Goal: Task Accomplishment & Management: Manage account settings

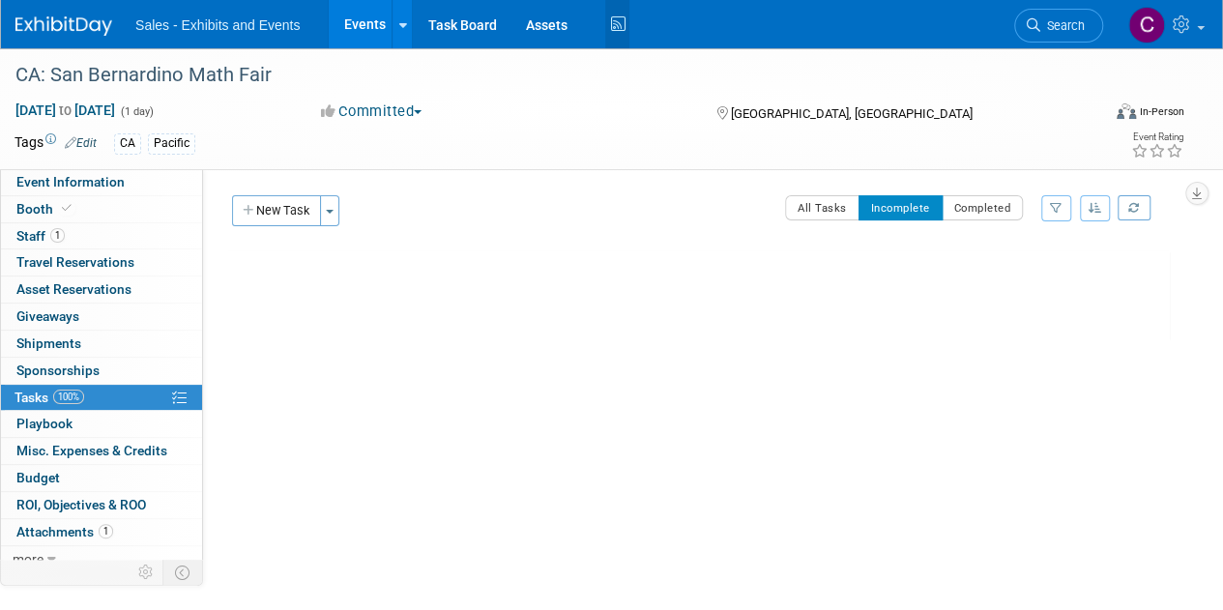
click at [612, 22] on icon at bounding box center [617, 25] width 24 height 30
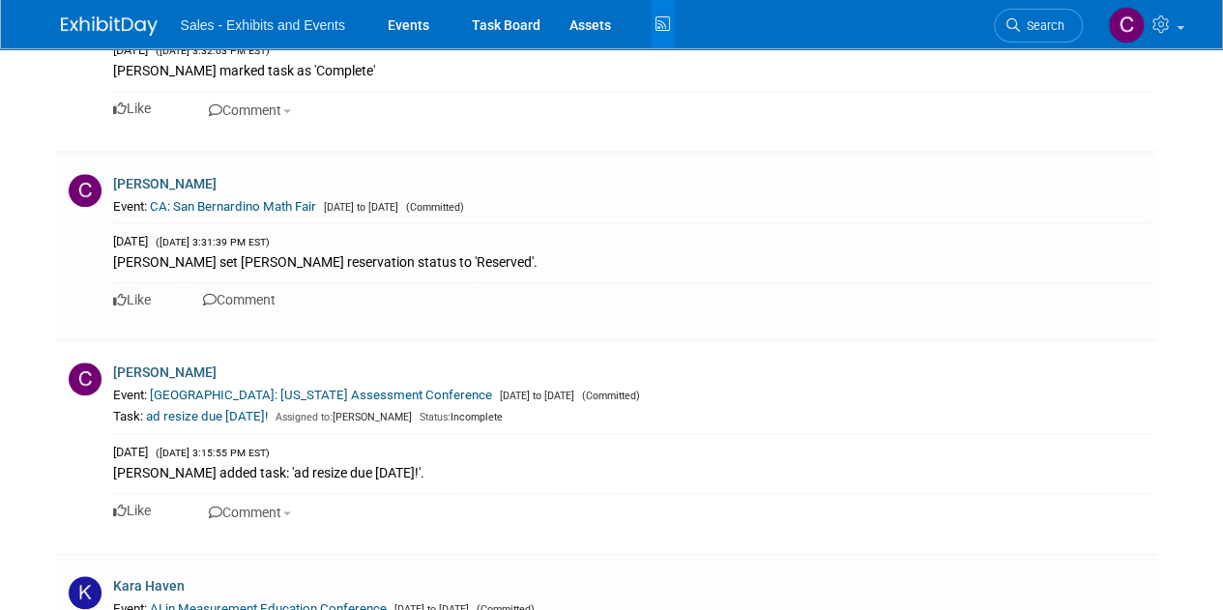
scroll to position [800, 0]
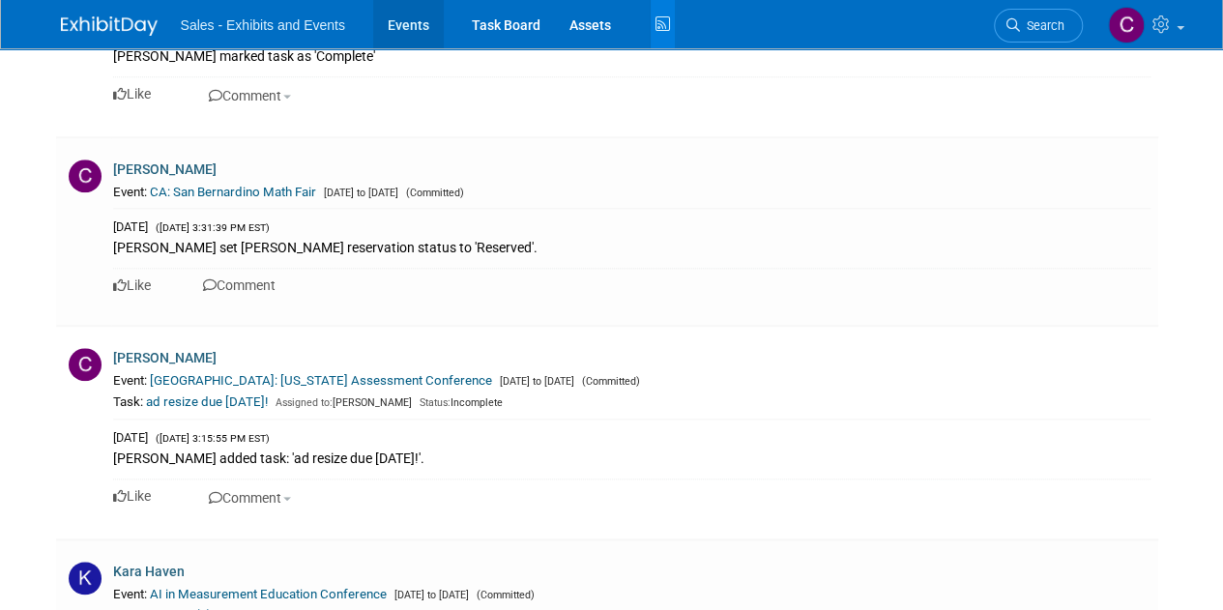
click at [391, 31] on link "Events" at bounding box center [408, 24] width 71 height 48
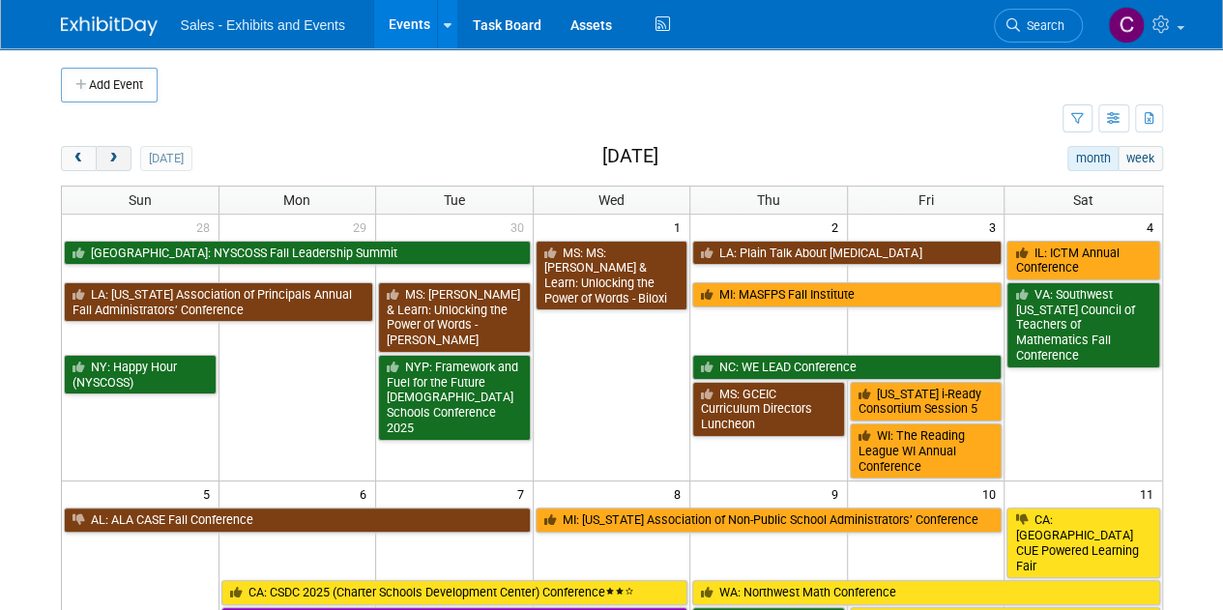
click at [115, 157] on span "next" at bounding box center [113, 159] width 15 height 13
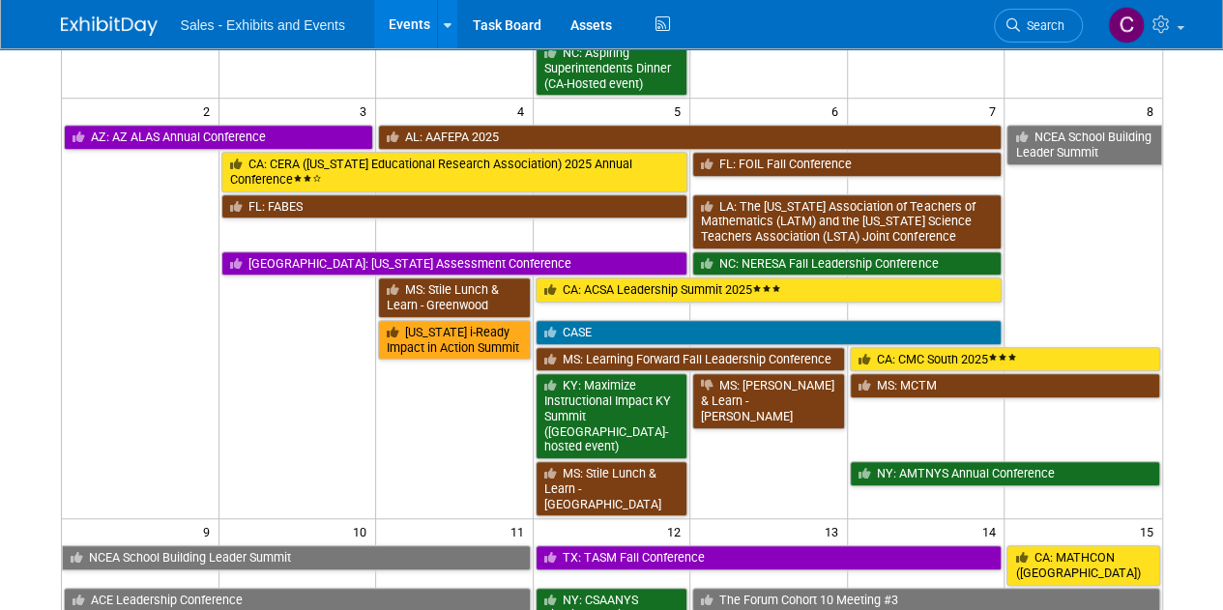
scroll to position [658, 0]
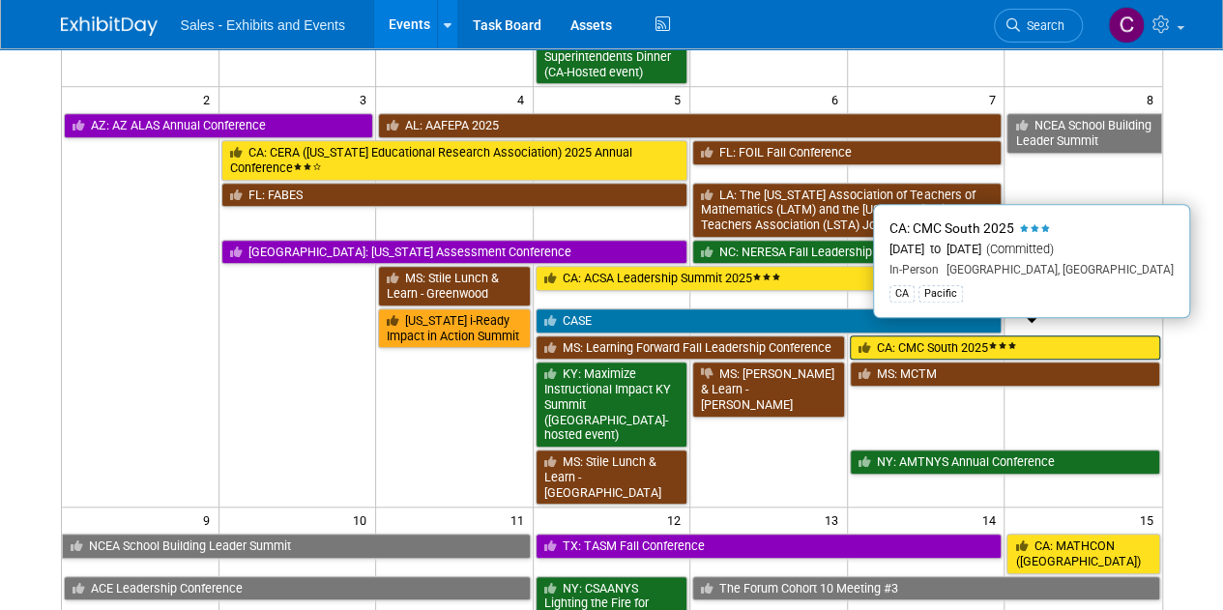
click at [941, 336] on link "CA: CMC South 2025" at bounding box center [1005, 348] width 310 height 25
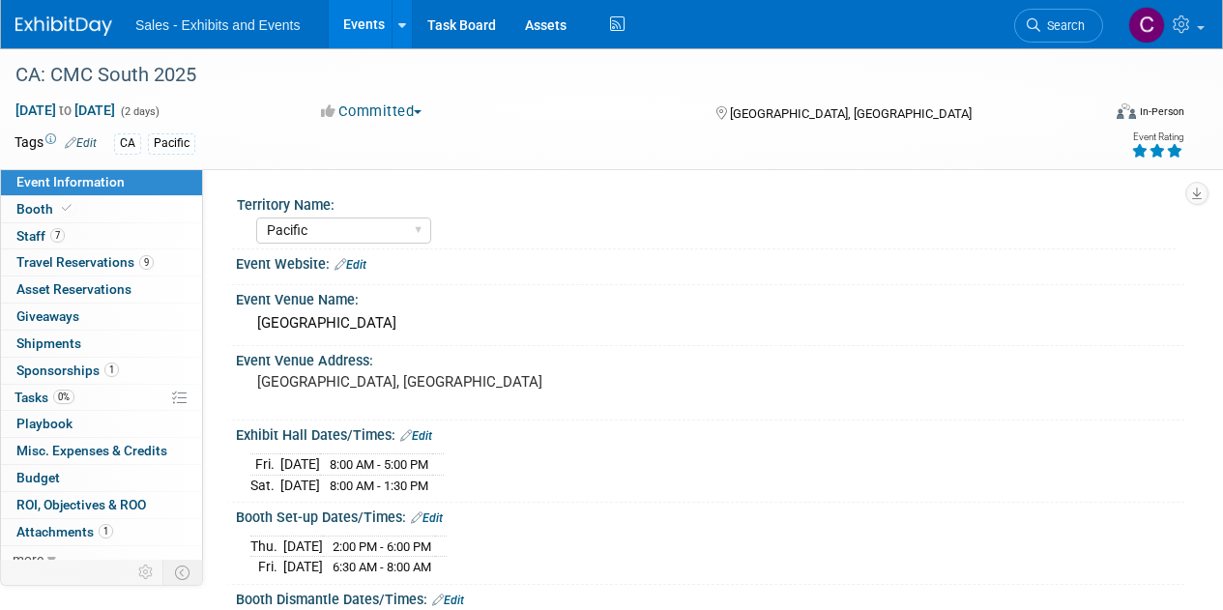
select select "Pacific"
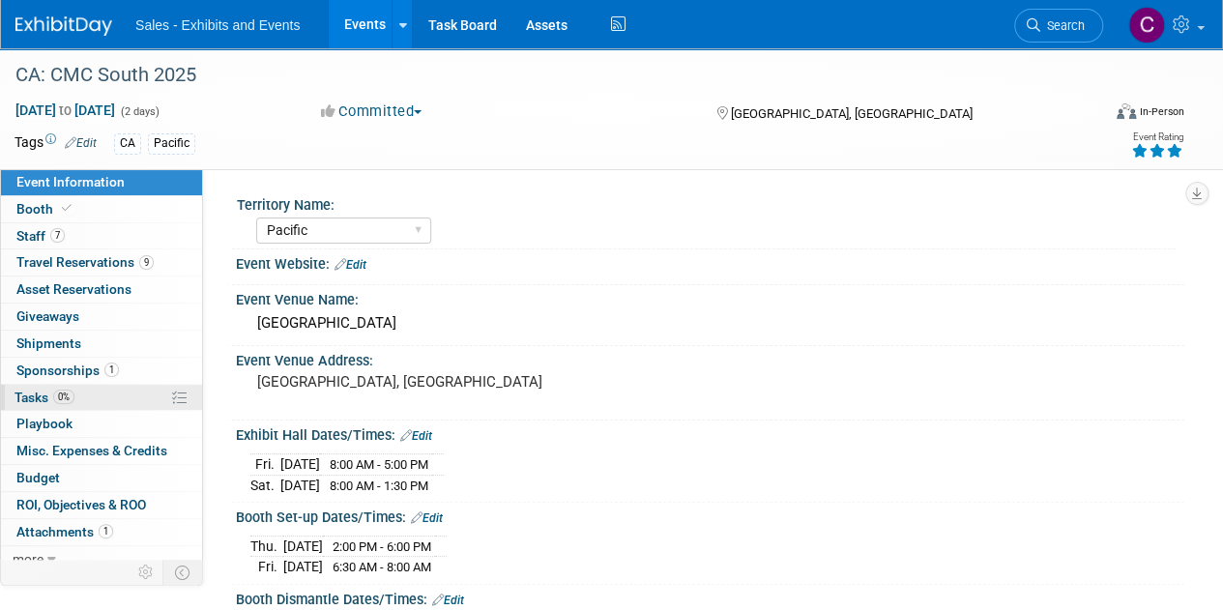
click at [34, 395] on span "Tasks 0%" at bounding box center [45, 397] width 60 height 15
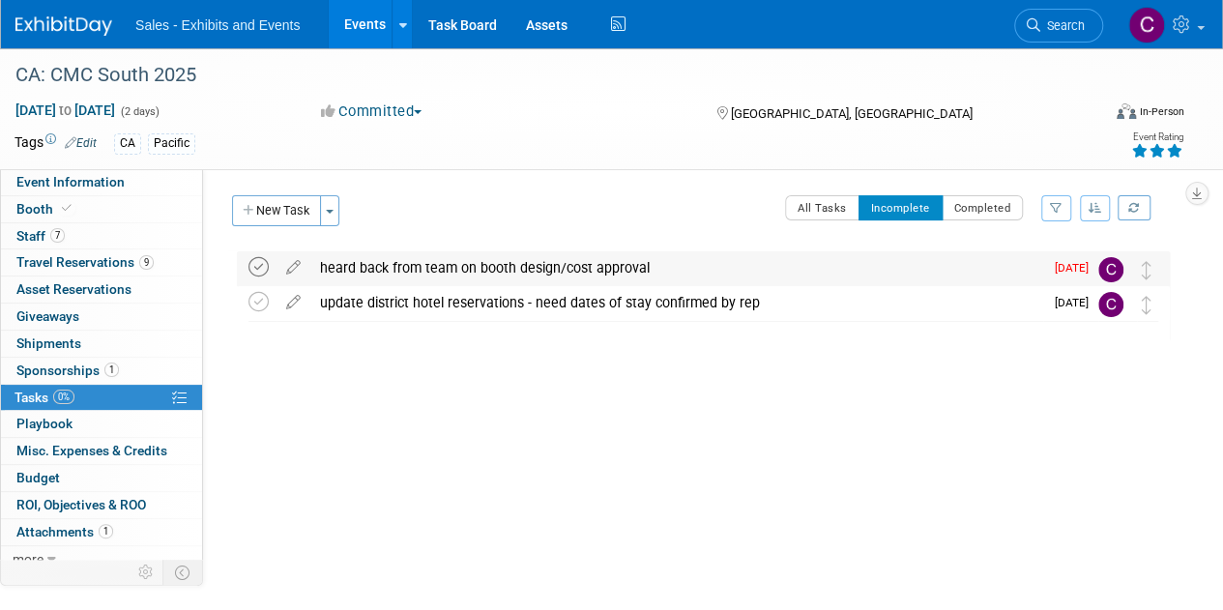
click at [261, 264] on icon at bounding box center [259, 267] width 20 height 20
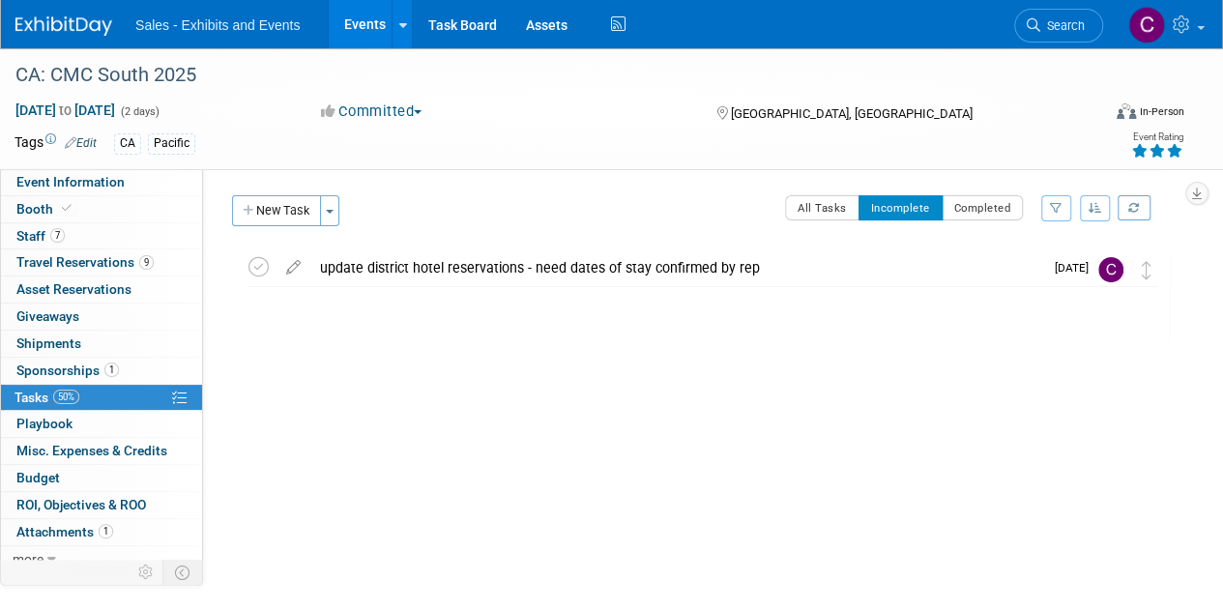
click at [360, 17] on link "Events" at bounding box center [364, 24] width 71 height 48
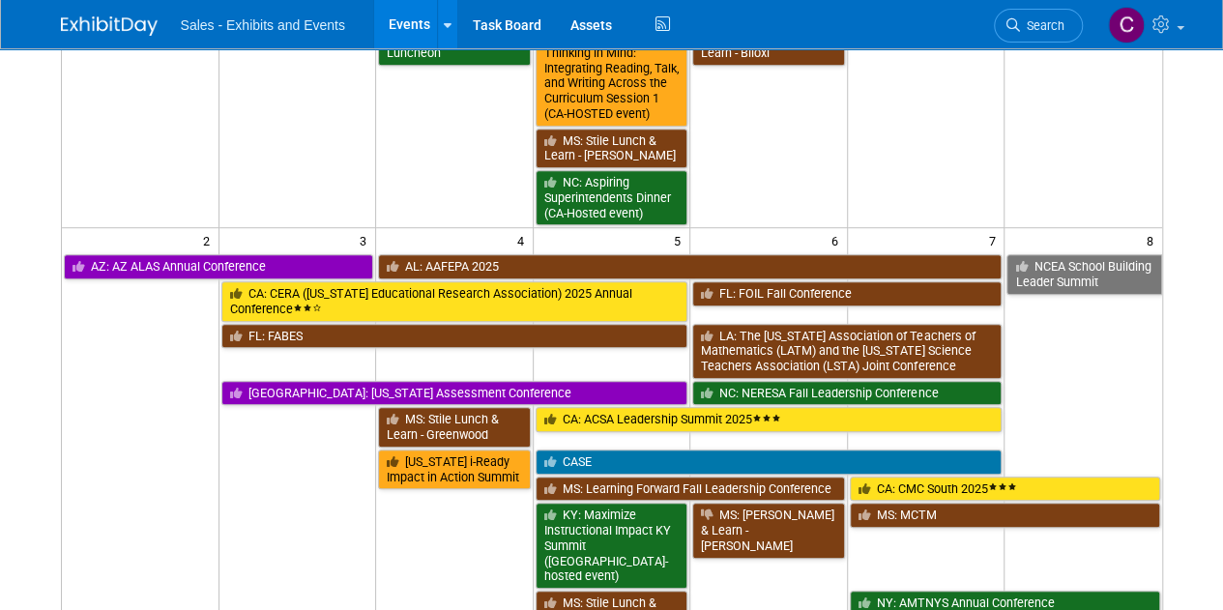
scroll to position [526, 0]
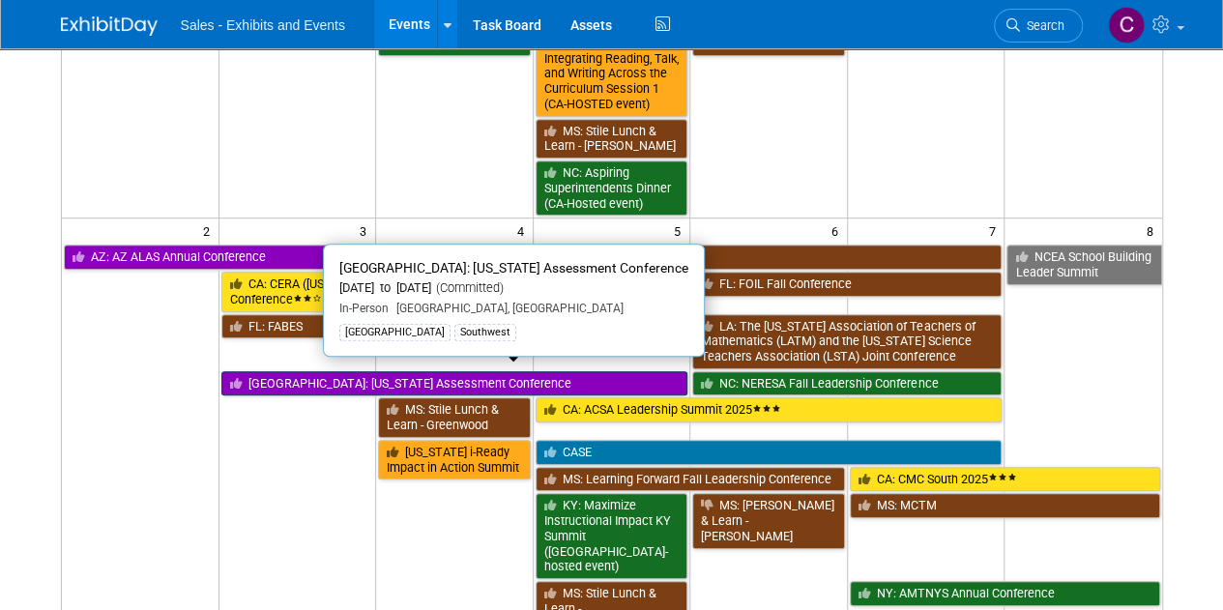
click at [288, 377] on link "[GEOGRAPHIC_DATA]: [US_STATE] Assessment Conference" at bounding box center [454, 383] width 467 height 25
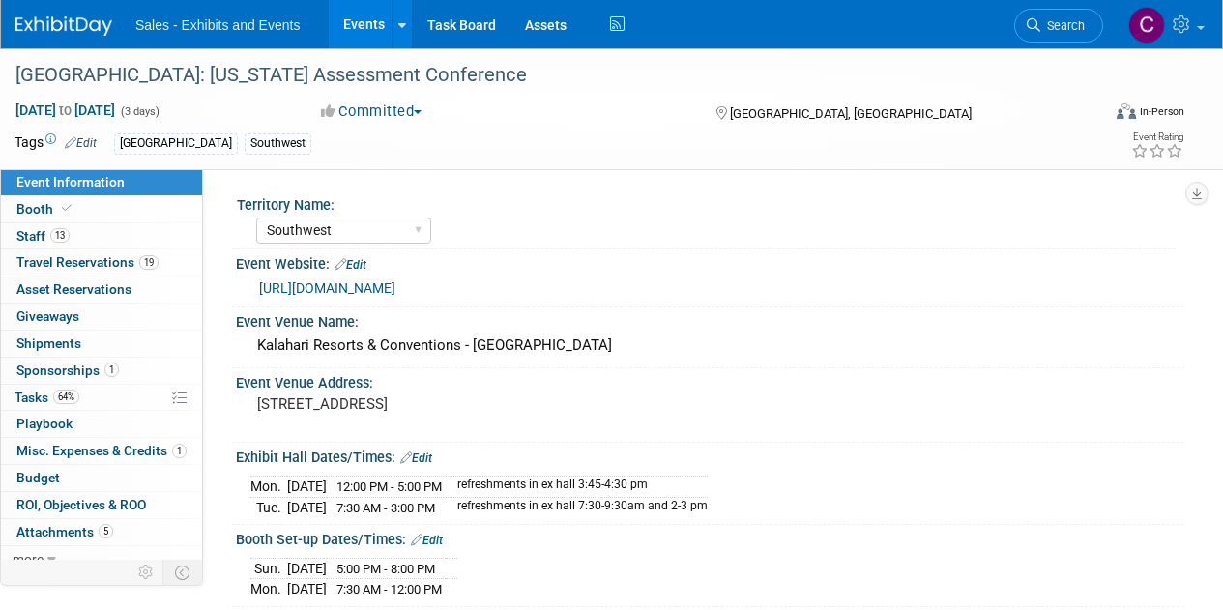
select select "Southwest"
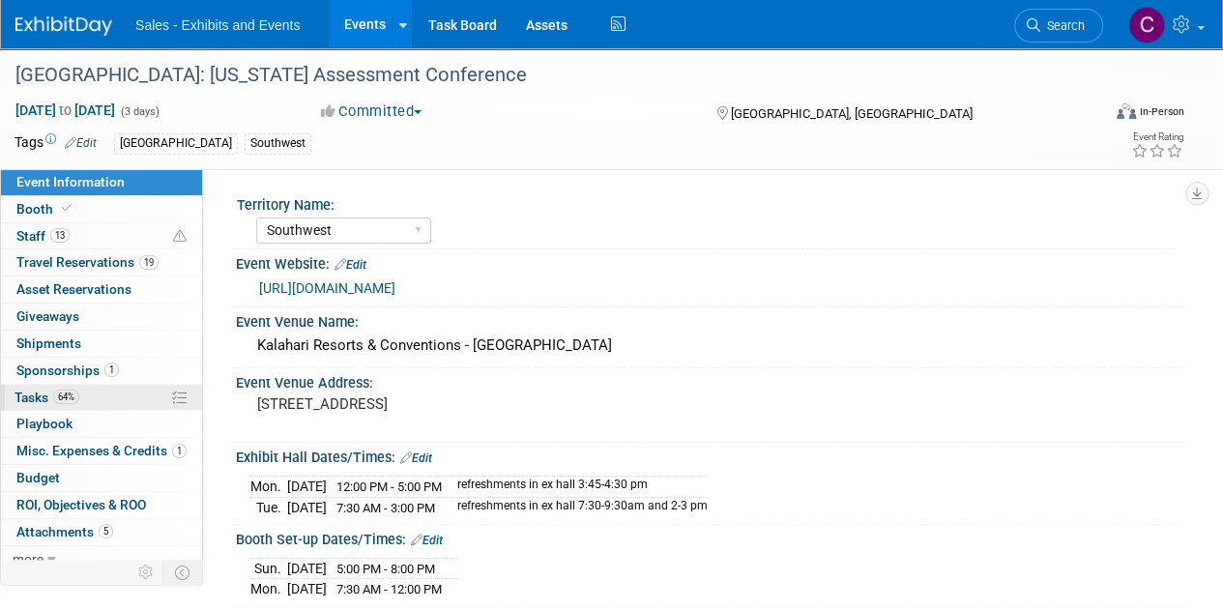
click at [38, 396] on span "Tasks 64%" at bounding box center [47, 397] width 65 height 15
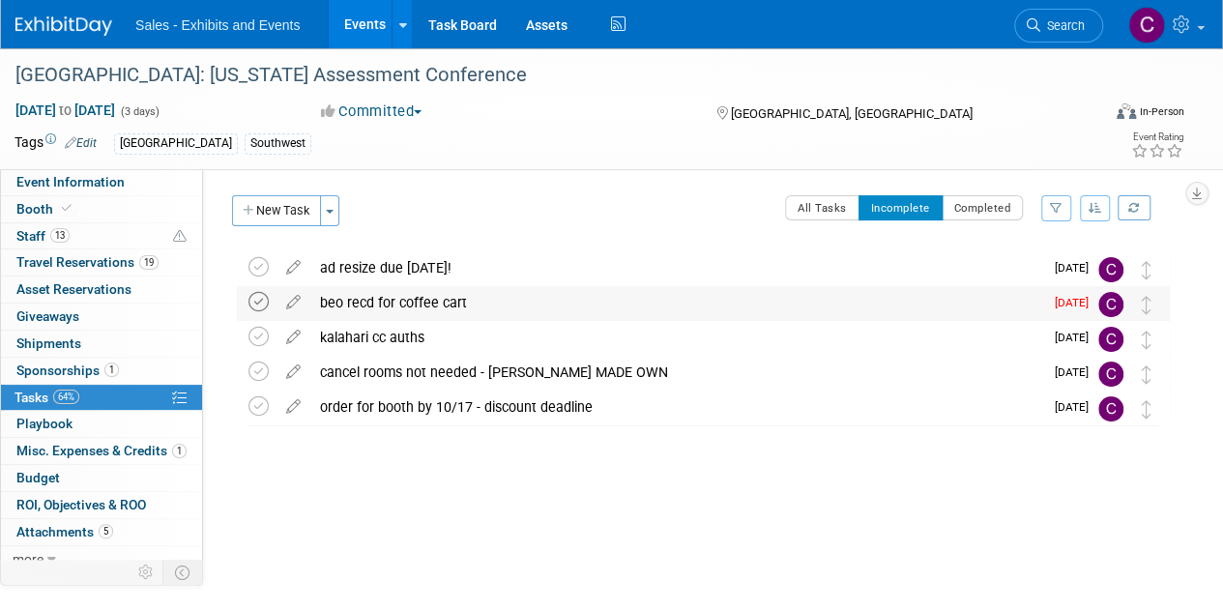
click at [255, 310] on icon at bounding box center [259, 302] width 20 height 20
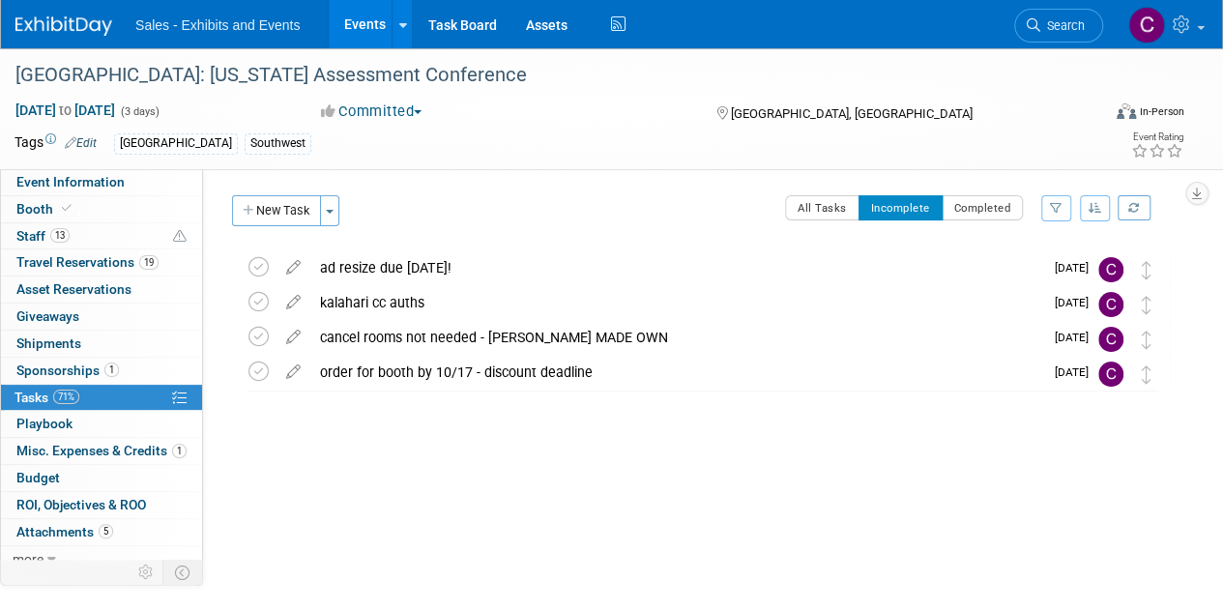
click at [344, 16] on link "Events" at bounding box center [364, 24] width 71 height 48
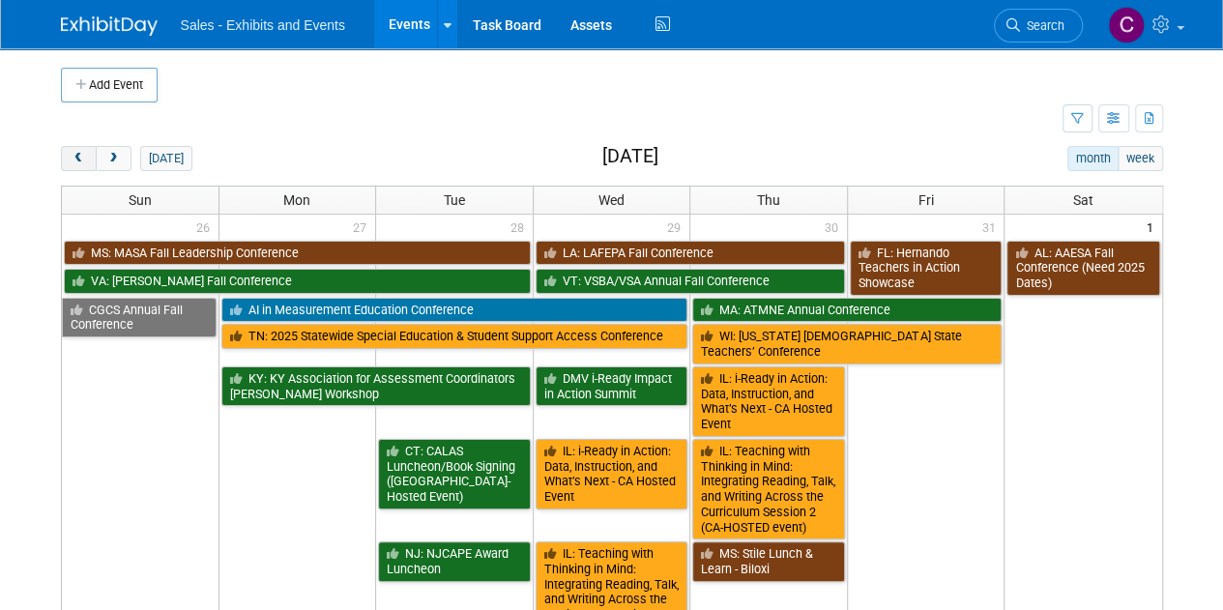
click at [79, 150] on button "prev" at bounding box center [79, 158] width 36 height 25
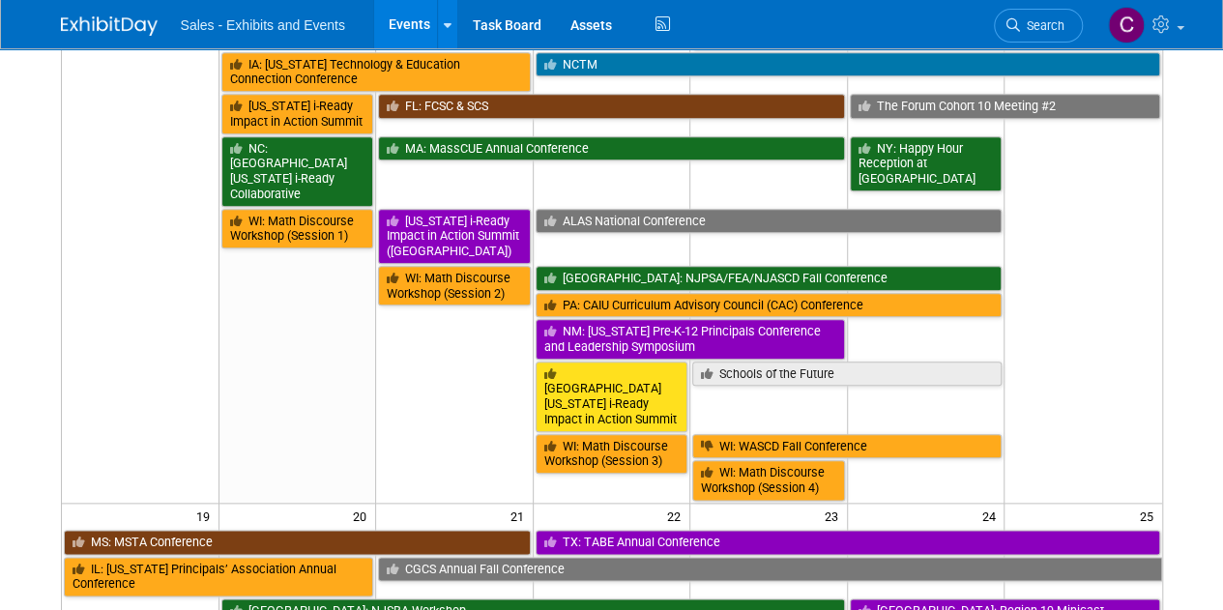
scroll to position [890, 0]
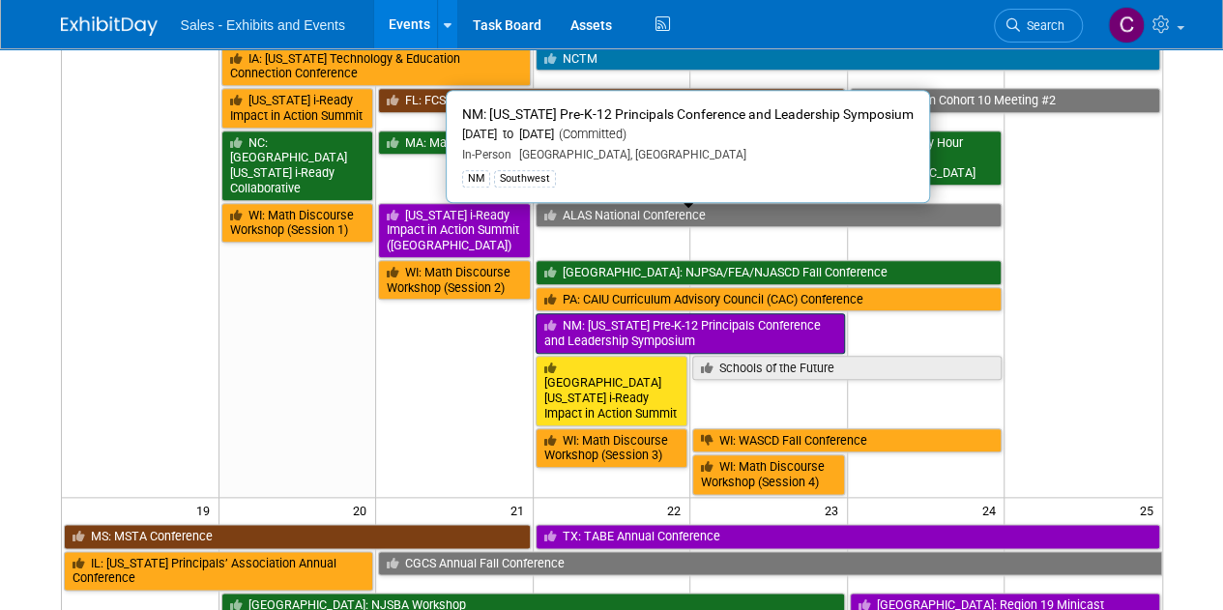
click at [617, 313] on link "NM: [US_STATE] Pre-K-12 Principals Conference and Leadership Symposium" at bounding box center [690, 333] width 309 height 40
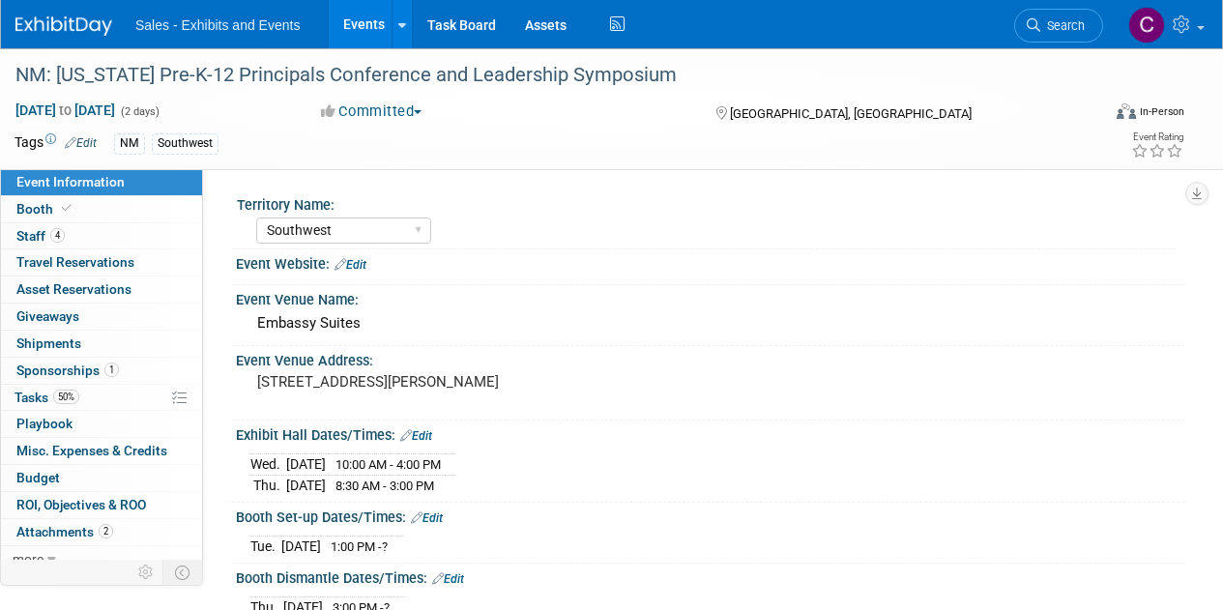
select select "Southwest"
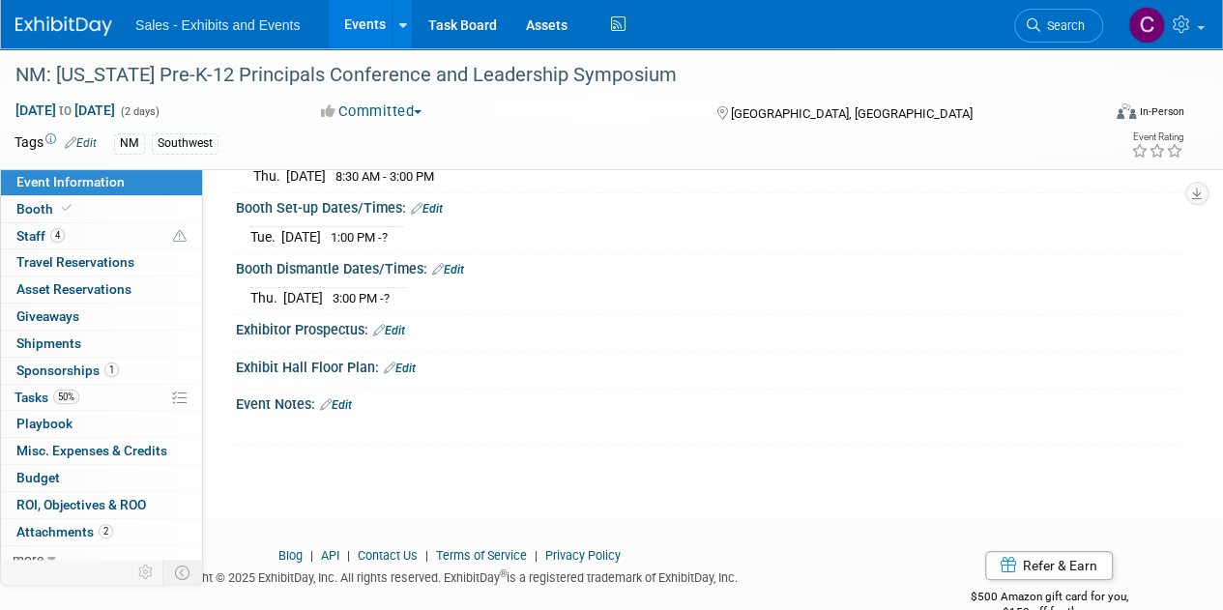
scroll to position [332, 0]
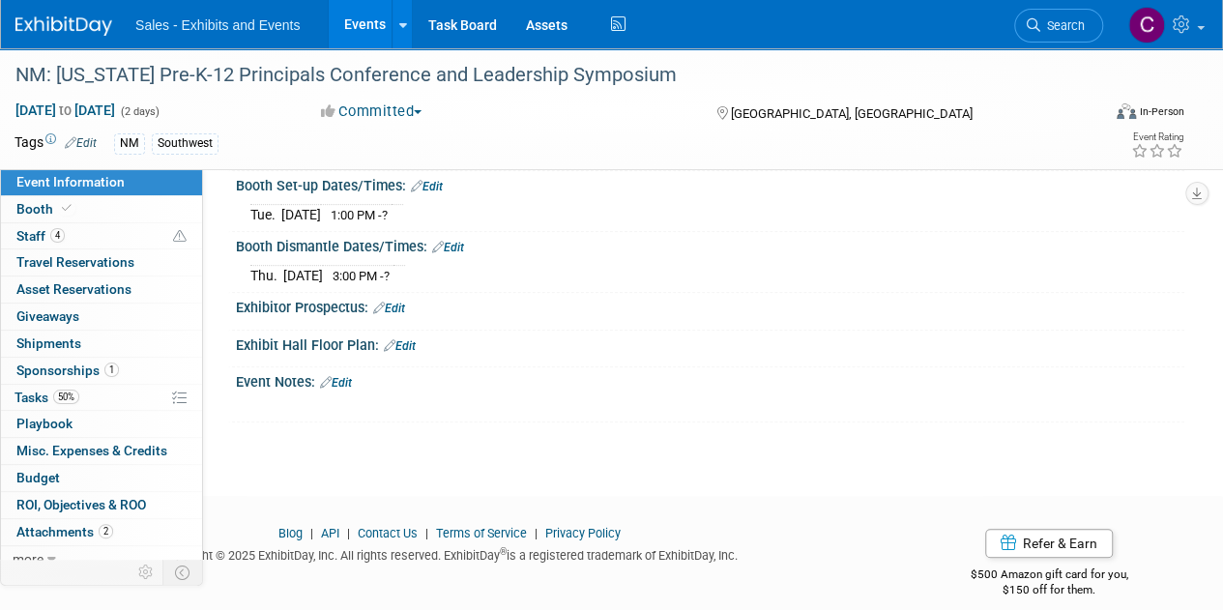
drag, startPoint x: 423, startPoint y: 339, endPoint x: 408, endPoint y: 341, distance: 14.6
click at [424, 339] on div "Exhibit Hall Floor Plan: Edit" at bounding box center [710, 343] width 949 height 25
click at [408, 341] on link "Edit" at bounding box center [400, 346] width 32 height 14
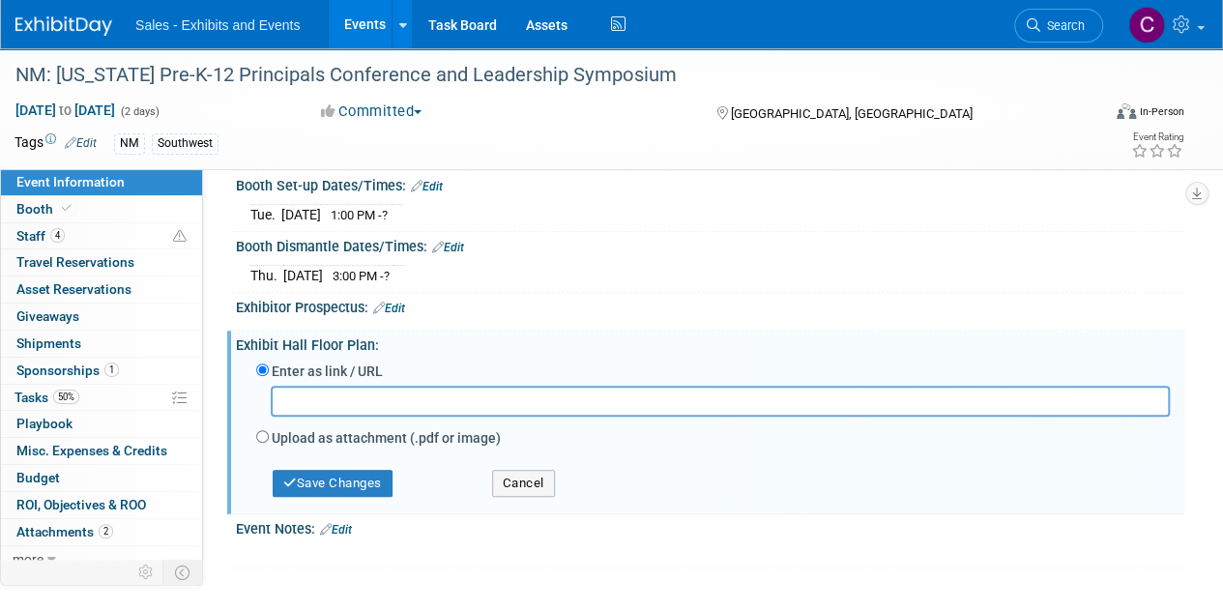
click at [322, 433] on label "Upload as attachment (.pdf or image)" at bounding box center [386, 437] width 229 height 19
click at [269, 433] on input "Upload as attachment (.pdf or image)" at bounding box center [262, 436] width 13 height 13
radio input "true"
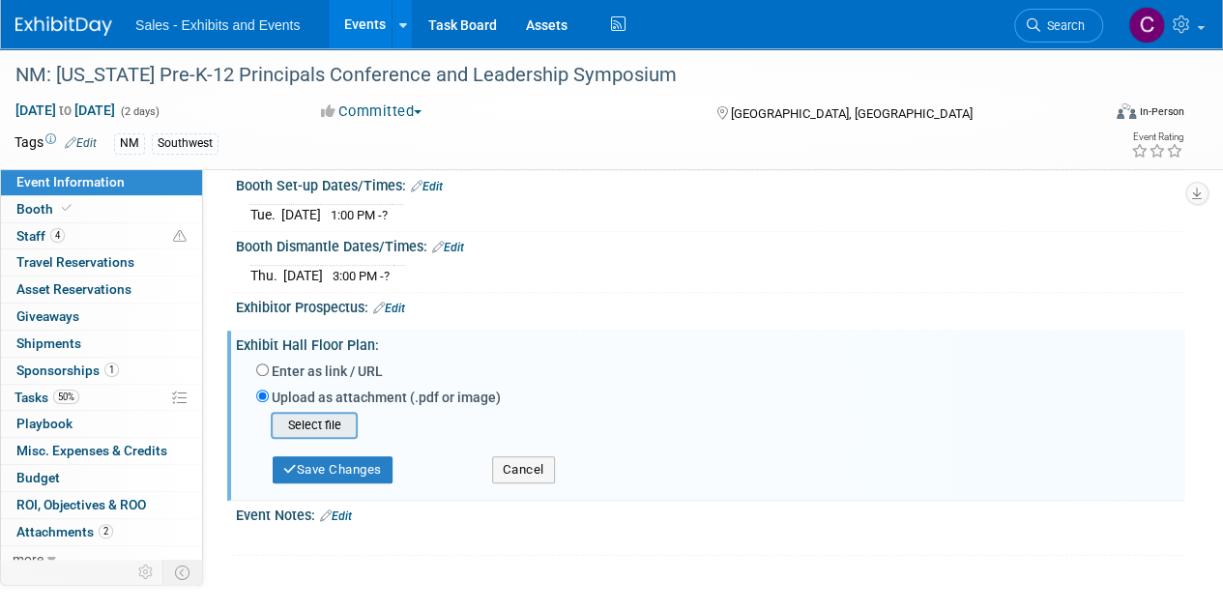
click at [307, 422] on input "file" at bounding box center [241, 425] width 230 height 23
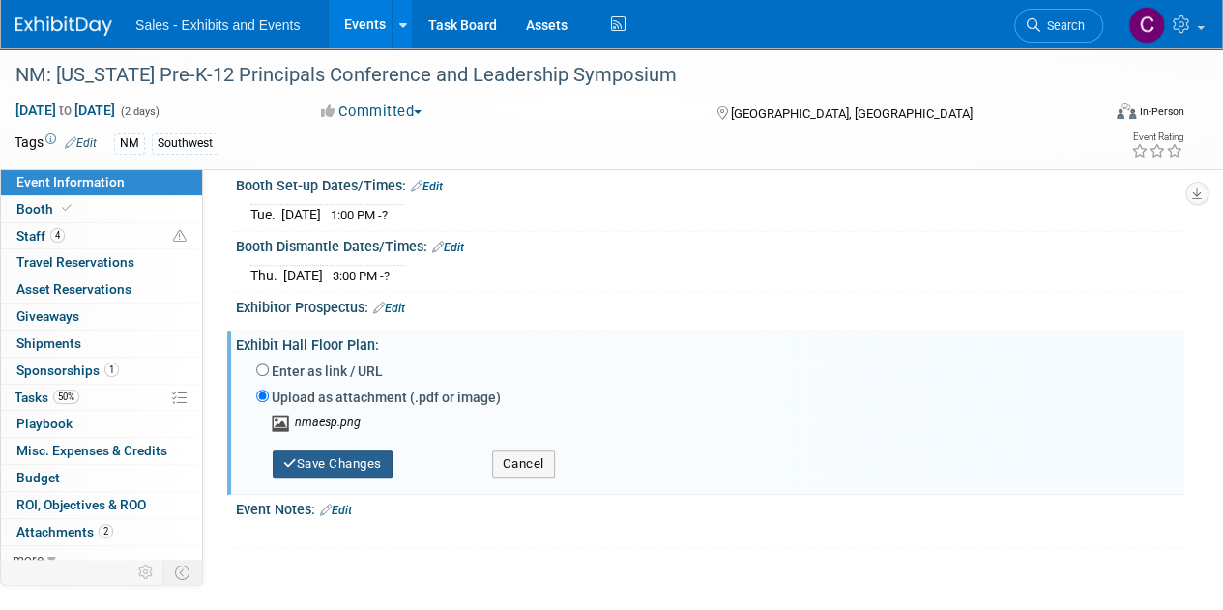
click at [331, 452] on button "Save Changes" at bounding box center [333, 464] width 120 height 27
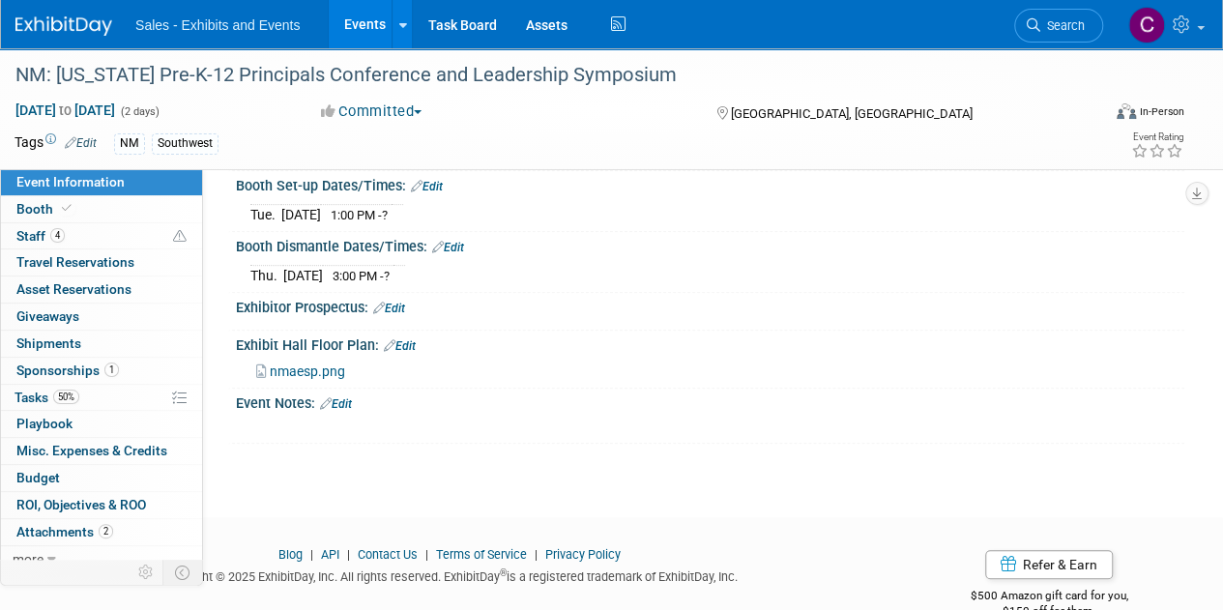
click at [358, 18] on link "Events" at bounding box center [364, 24] width 71 height 48
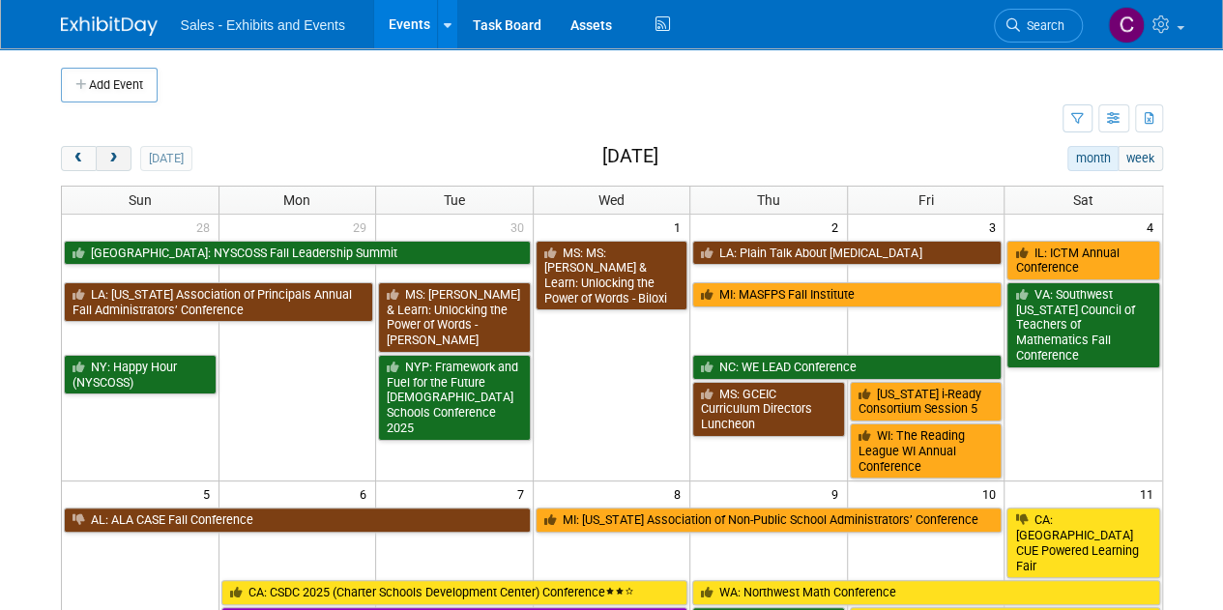
click at [108, 153] on span "next" at bounding box center [113, 159] width 15 height 13
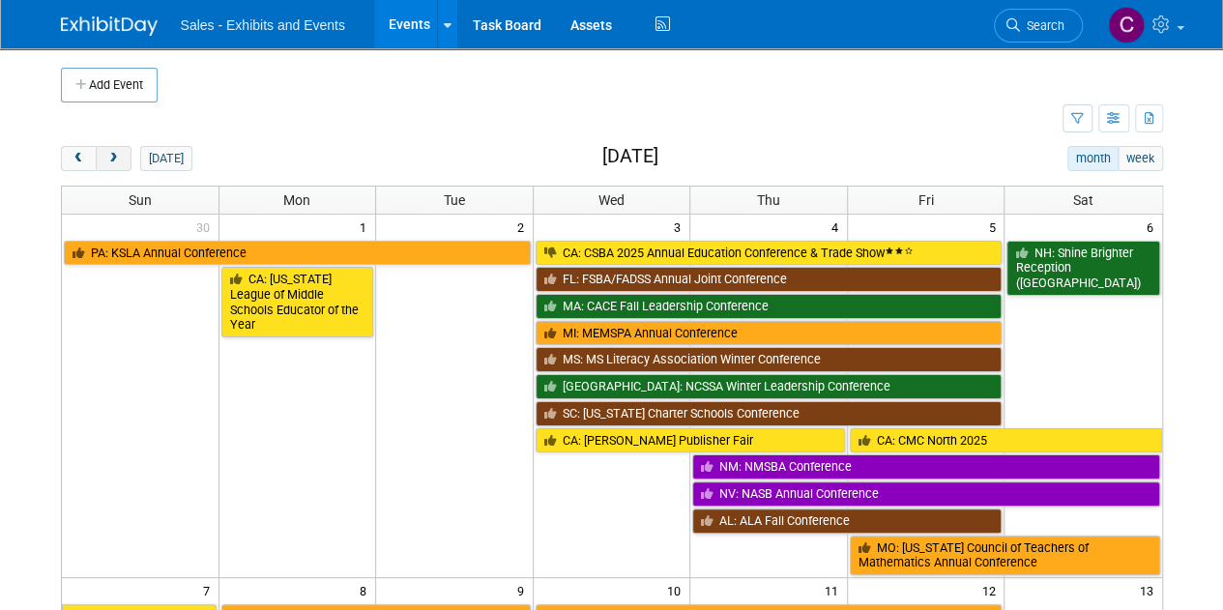
click at [108, 153] on span "next" at bounding box center [113, 159] width 15 height 13
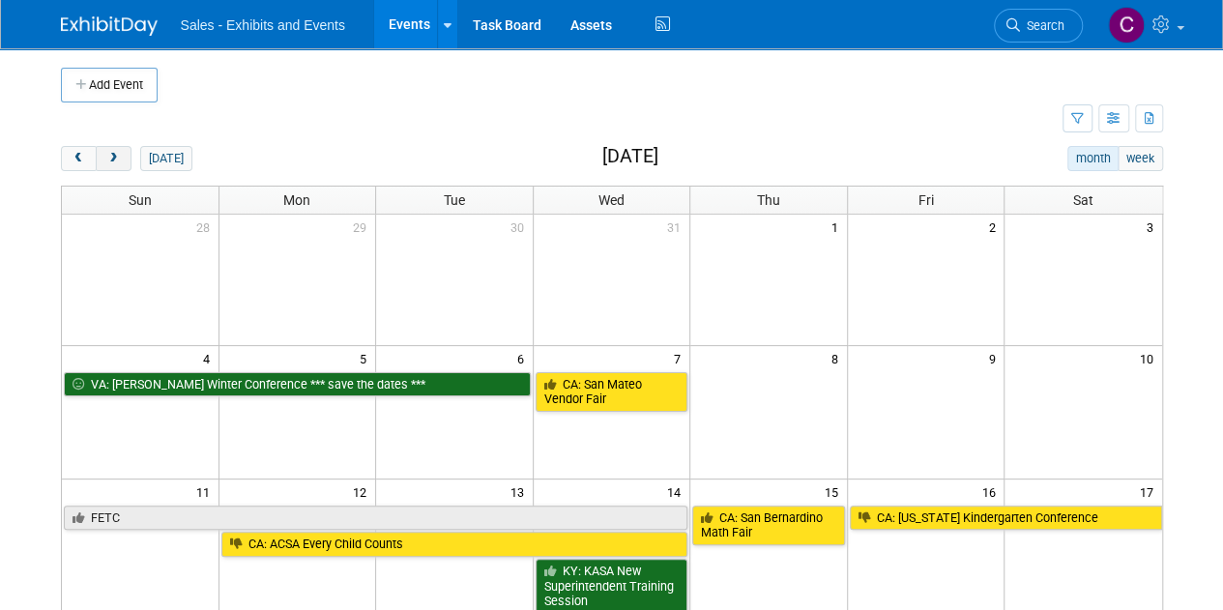
click at [108, 153] on span "next" at bounding box center [113, 159] width 15 height 13
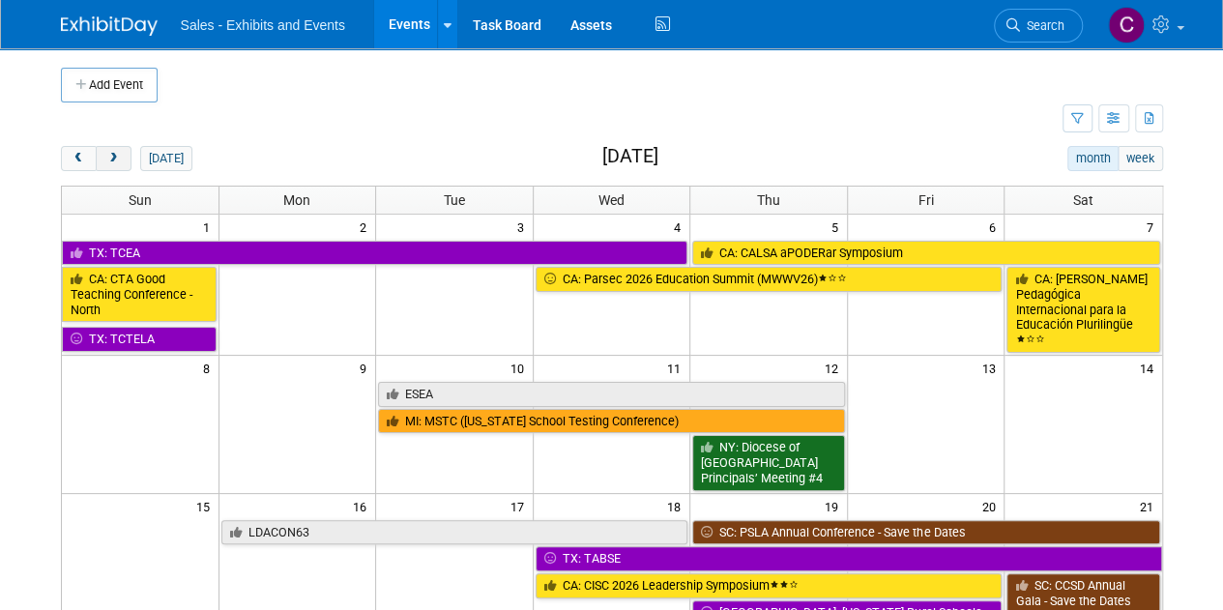
click at [108, 153] on span "next" at bounding box center [113, 159] width 15 height 13
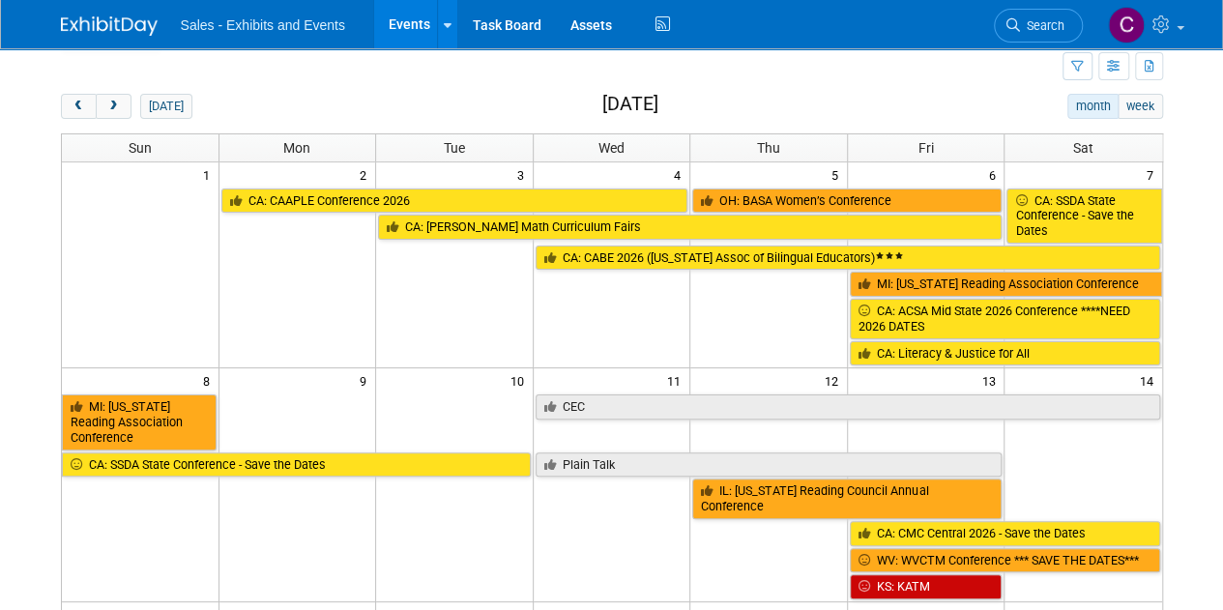
scroll to position [62, 0]
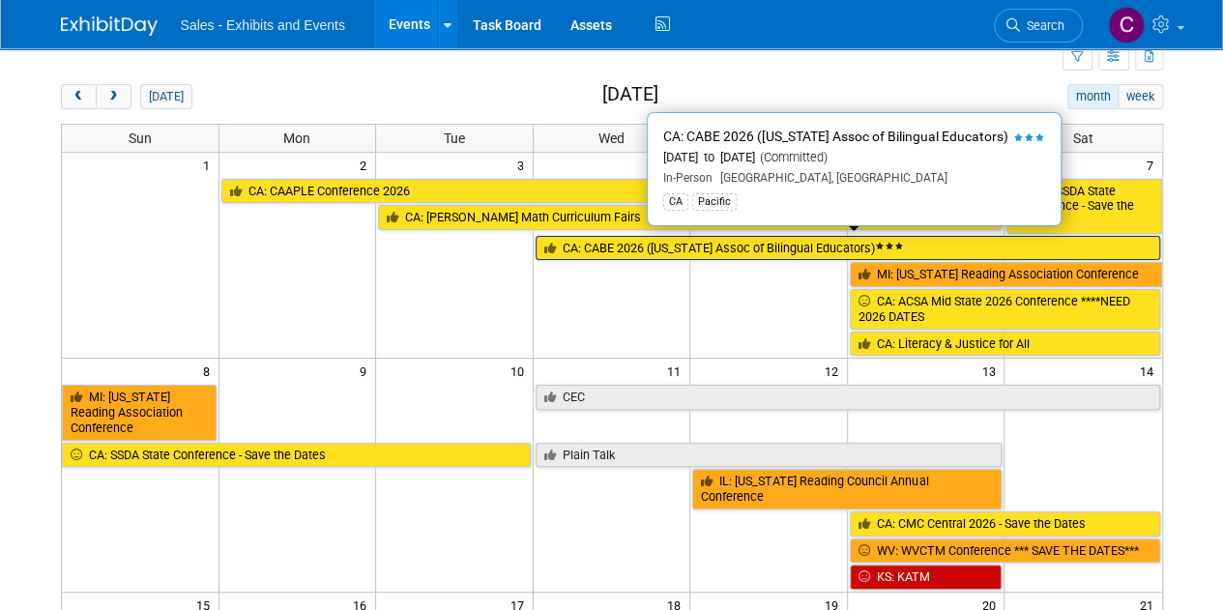
click at [739, 247] on link "CA: CABE 2026 ([US_STATE] Assoc of Bilingual Educators)" at bounding box center [848, 248] width 625 height 25
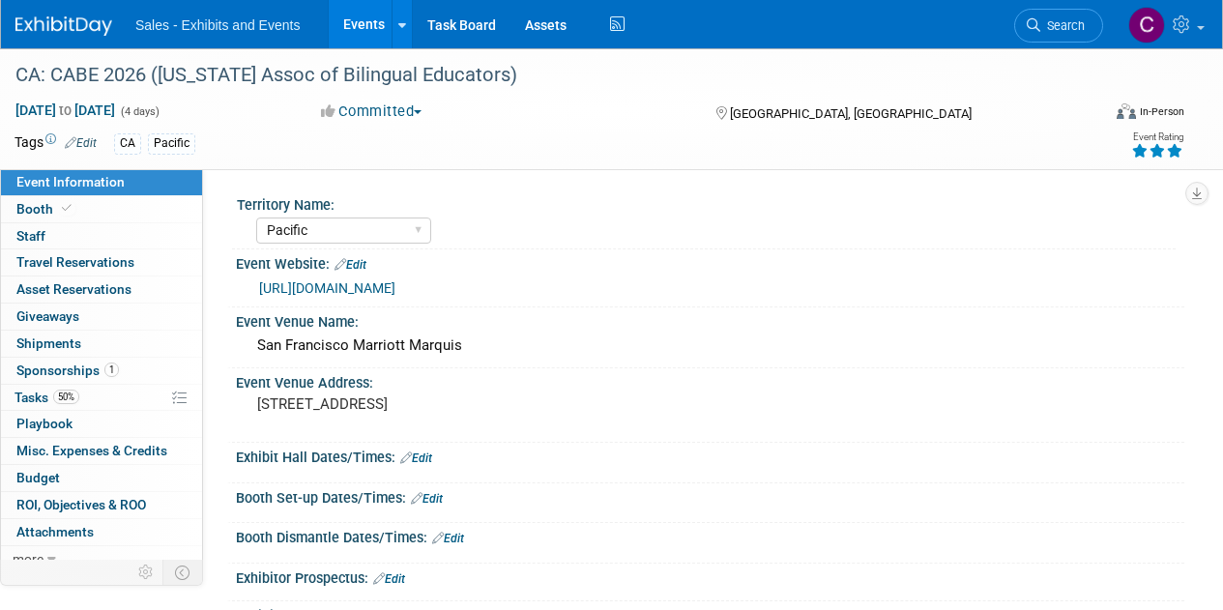
select select "Pacific"
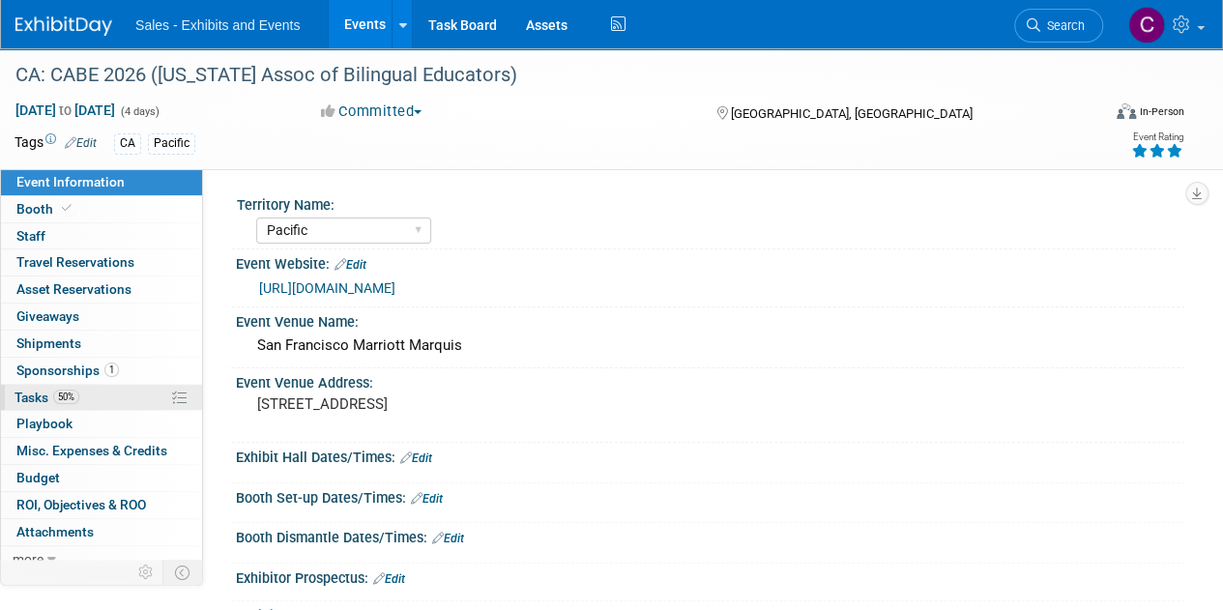
click at [24, 390] on span "Tasks 50%" at bounding box center [47, 397] width 65 height 15
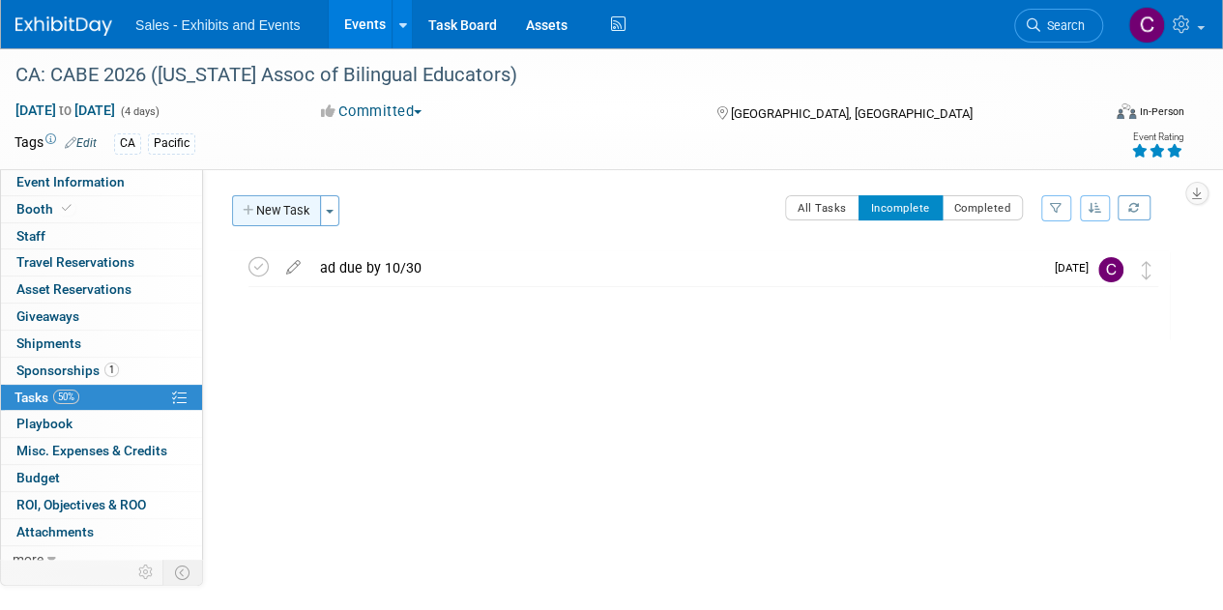
click at [267, 212] on button "New Task" at bounding box center [276, 210] width 89 height 31
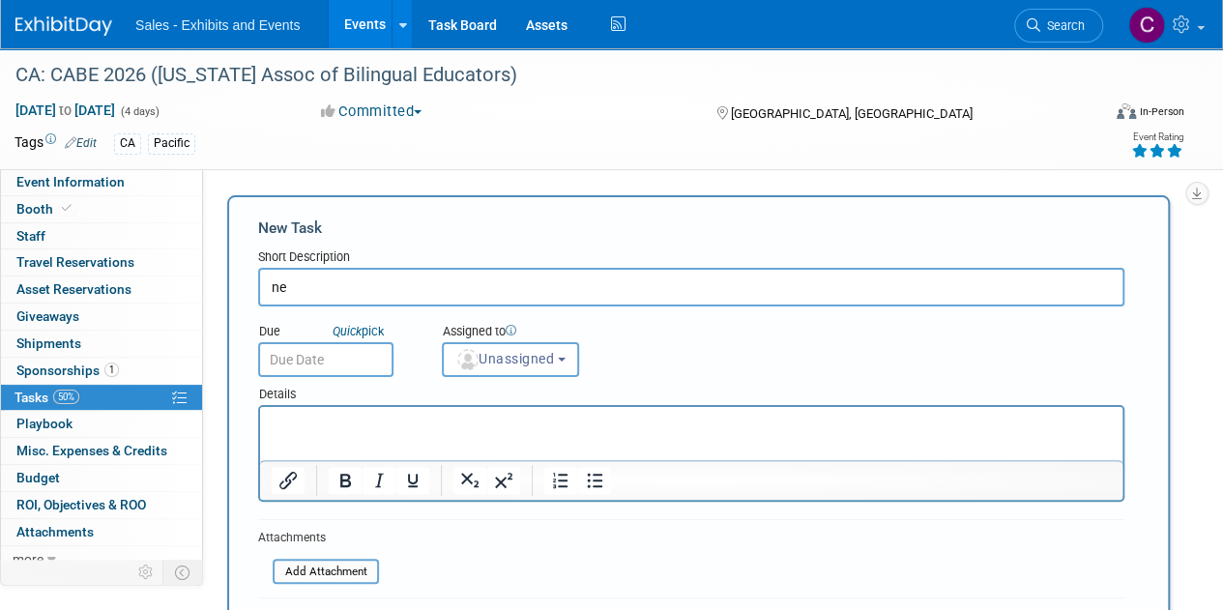
type input "n"
type input "booth discussion"
click at [356, 374] on input "text" at bounding box center [325, 359] width 135 height 35
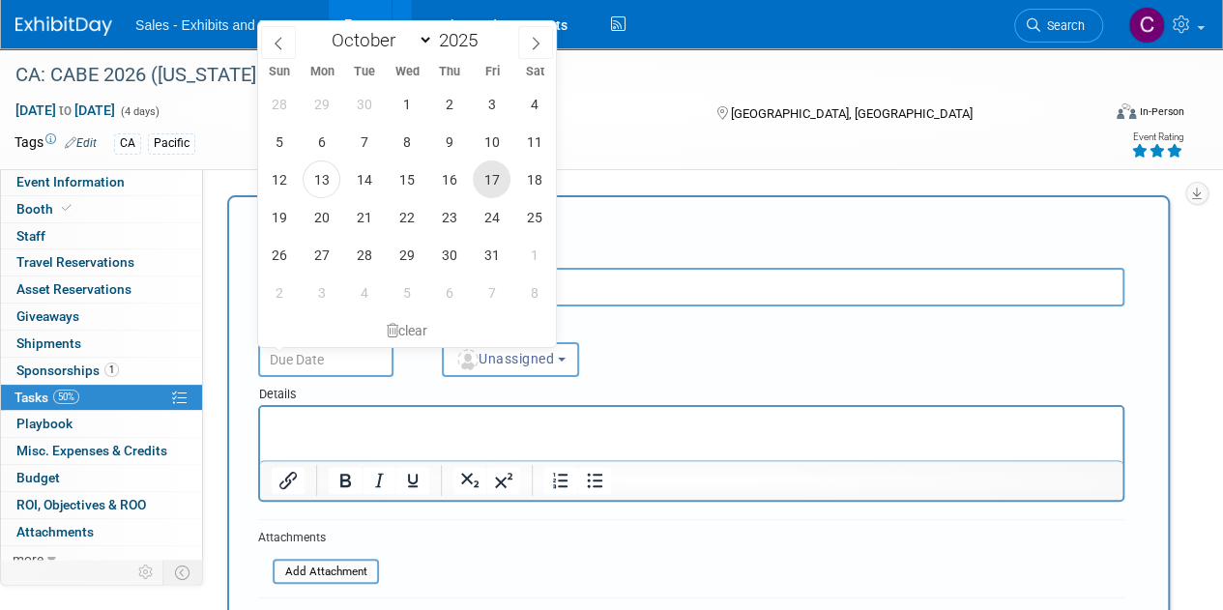
drag, startPoint x: 492, startPoint y: 171, endPoint x: 312, endPoint y: 8, distance: 243.0
click at [492, 171] on span "17" at bounding box center [492, 180] width 38 height 38
type input "Oct 17, 2025"
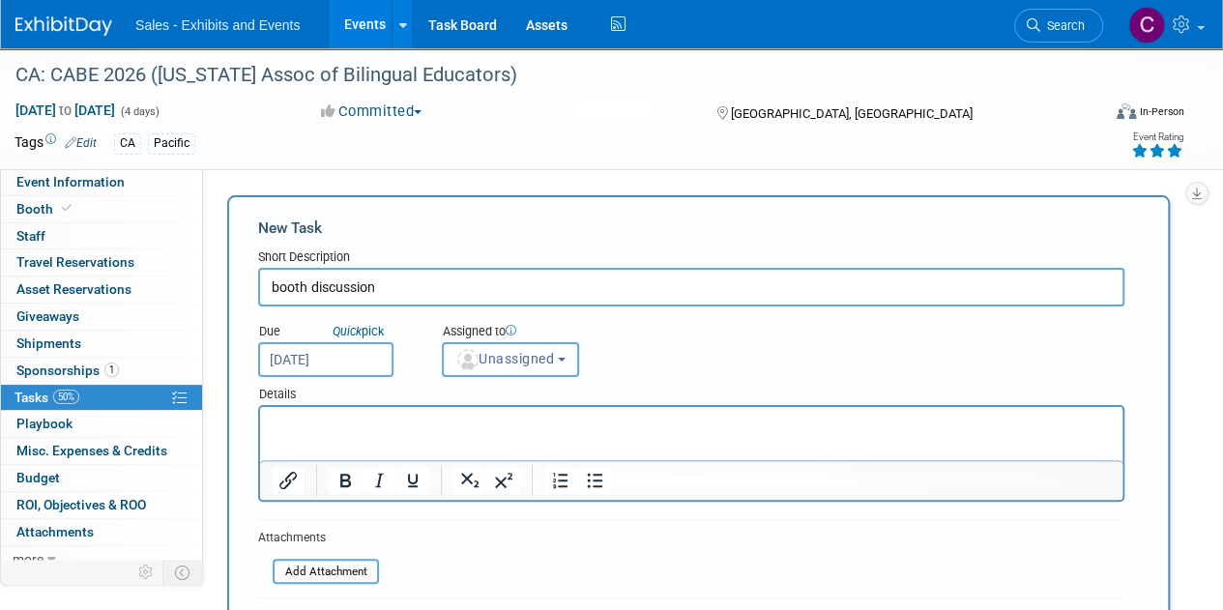
click at [540, 371] on button "Unassigned" at bounding box center [510, 359] width 137 height 35
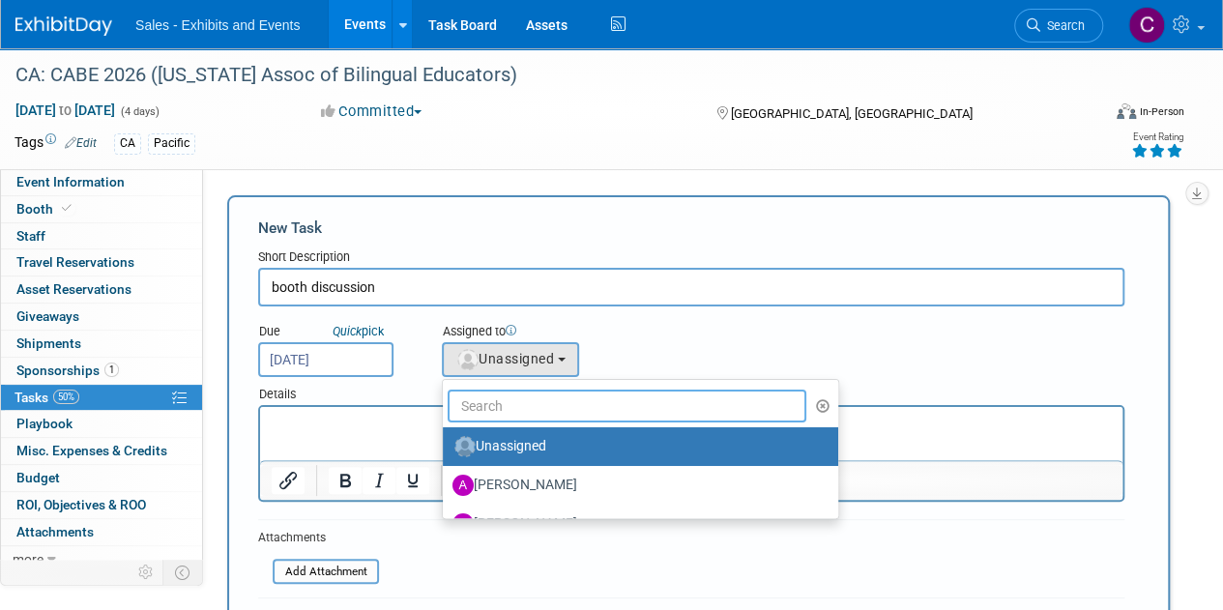
click at [564, 394] on input "text" at bounding box center [627, 406] width 359 height 33
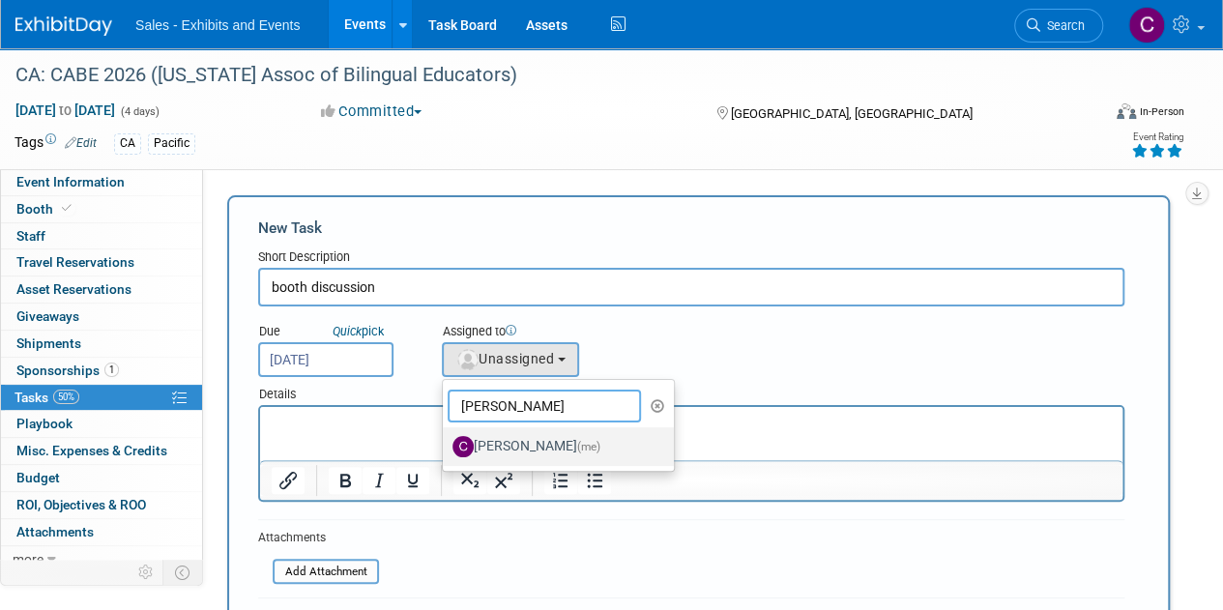
type input "christine"
click at [555, 431] on label "Christine Lurz (me)" at bounding box center [554, 446] width 202 height 31
click at [446, 438] on input "Christine Lurz (me)" at bounding box center [439, 444] width 13 height 13
select select "a9e3834d-668b-4315-a5d4-069993be606a"
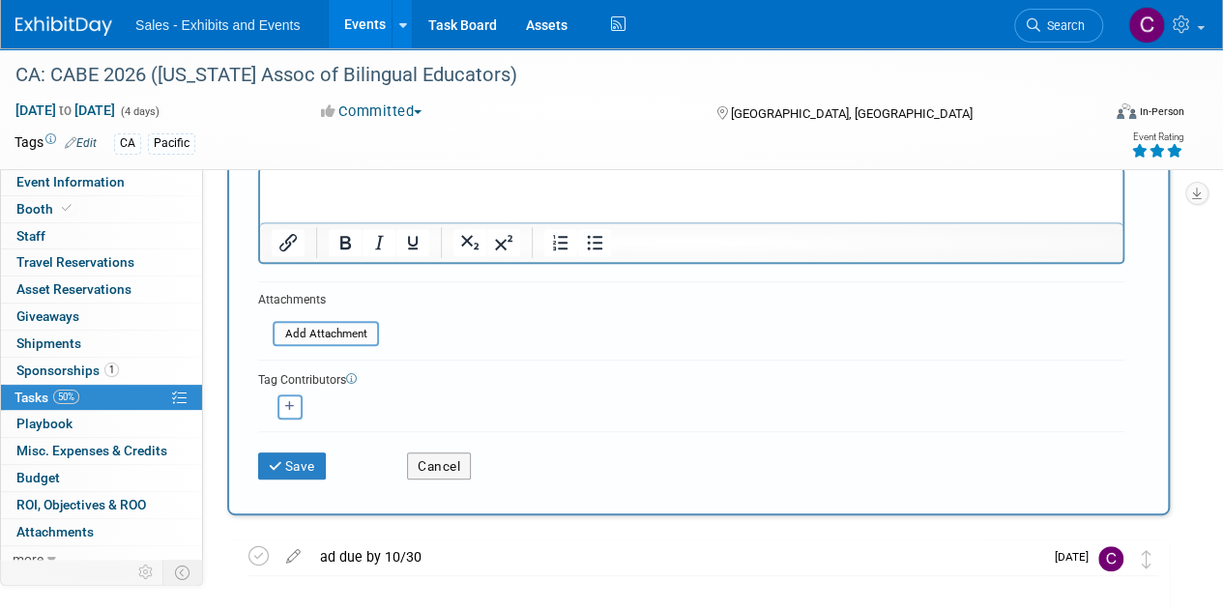
scroll to position [374, 0]
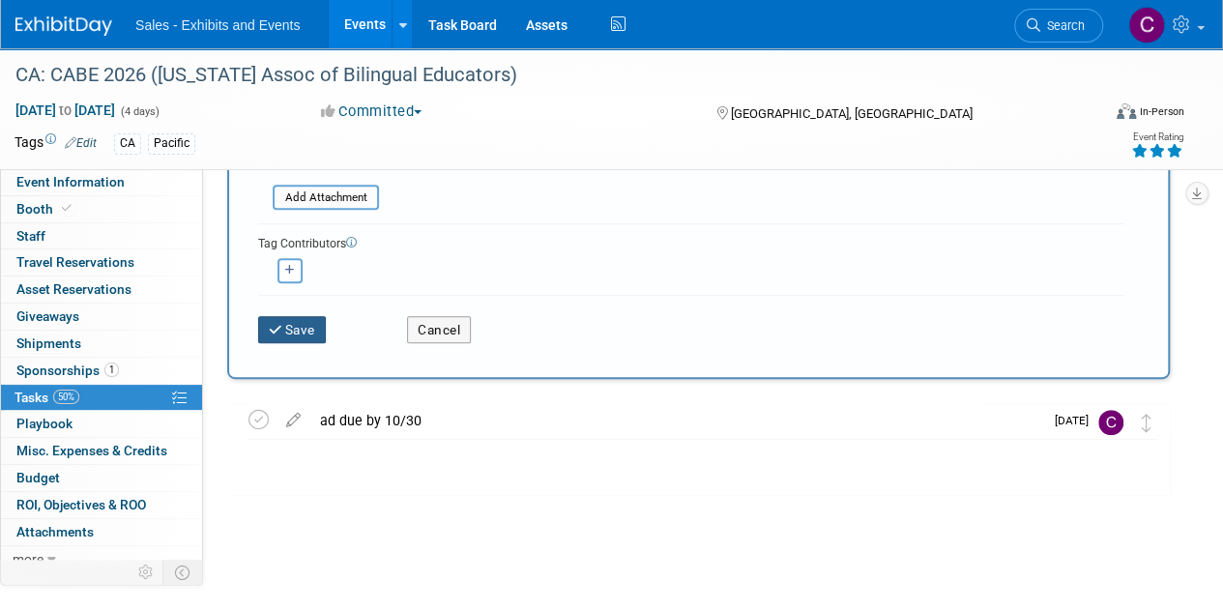
click at [298, 319] on button "Save" at bounding box center [292, 329] width 68 height 27
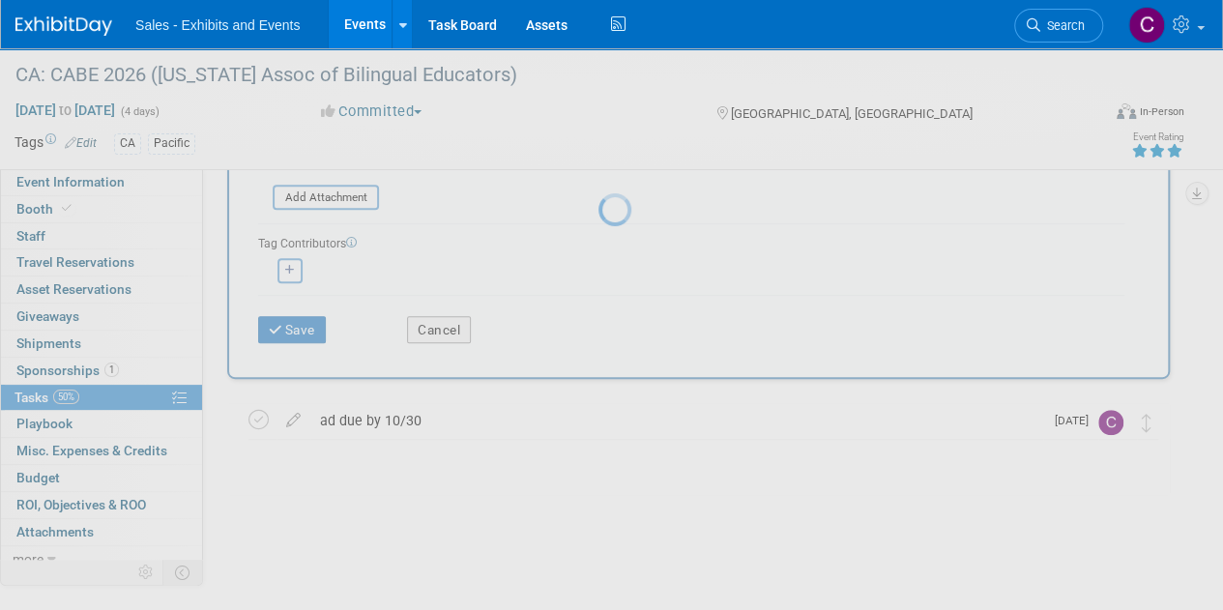
scroll to position [0, 0]
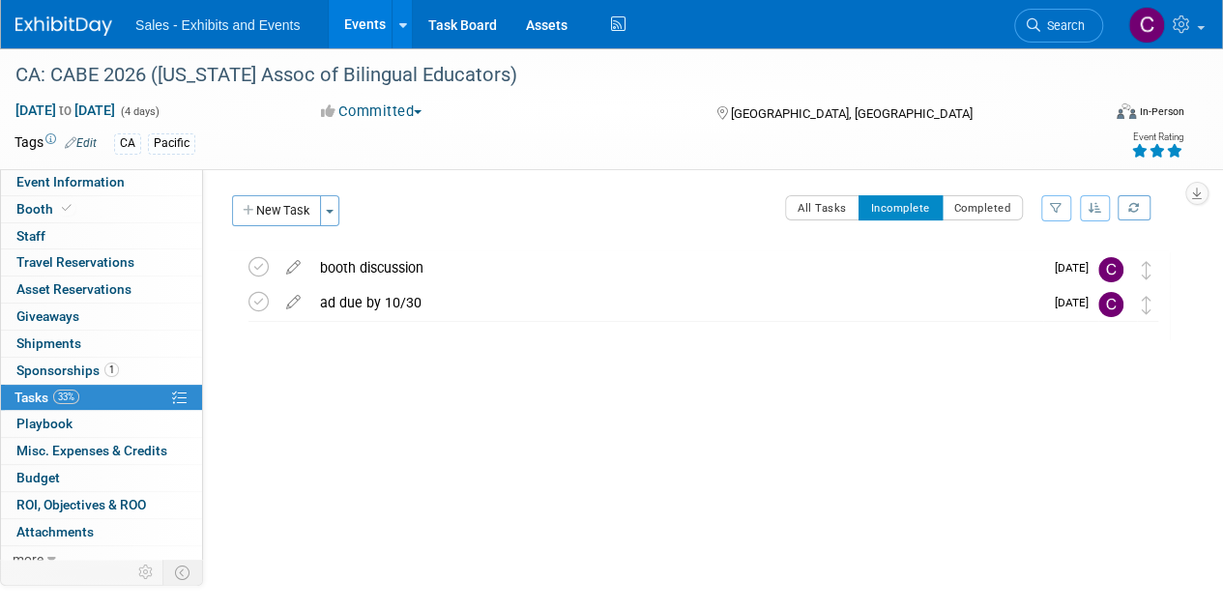
click at [373, 15] on link "Events" at bounding box center [364, 24] width 71 height 48
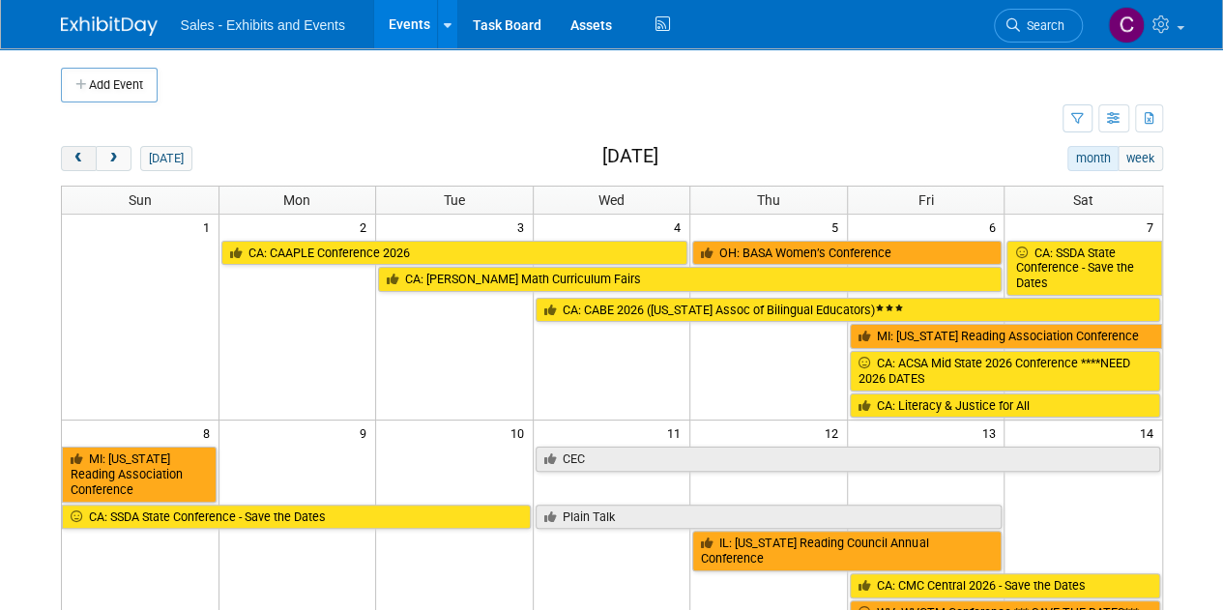
click at [77, 165] on button "prev" at bounding box center [79, 158] width 36 height 25
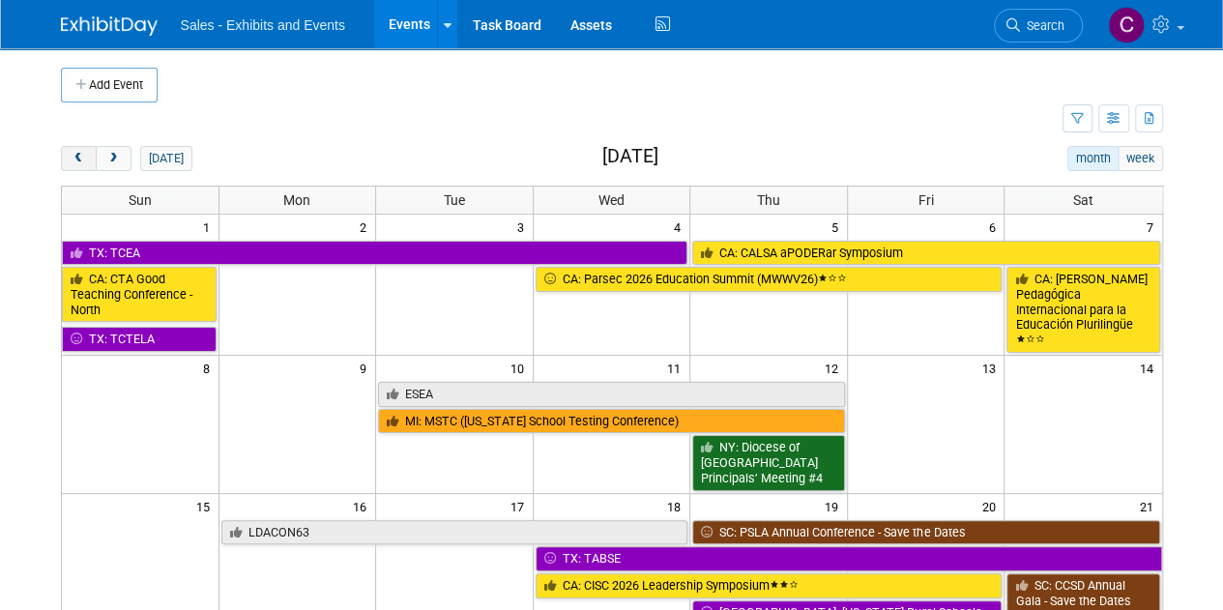
click at [77, 165] on button "prev" at bounding box center [79, 158] width 36 height 25
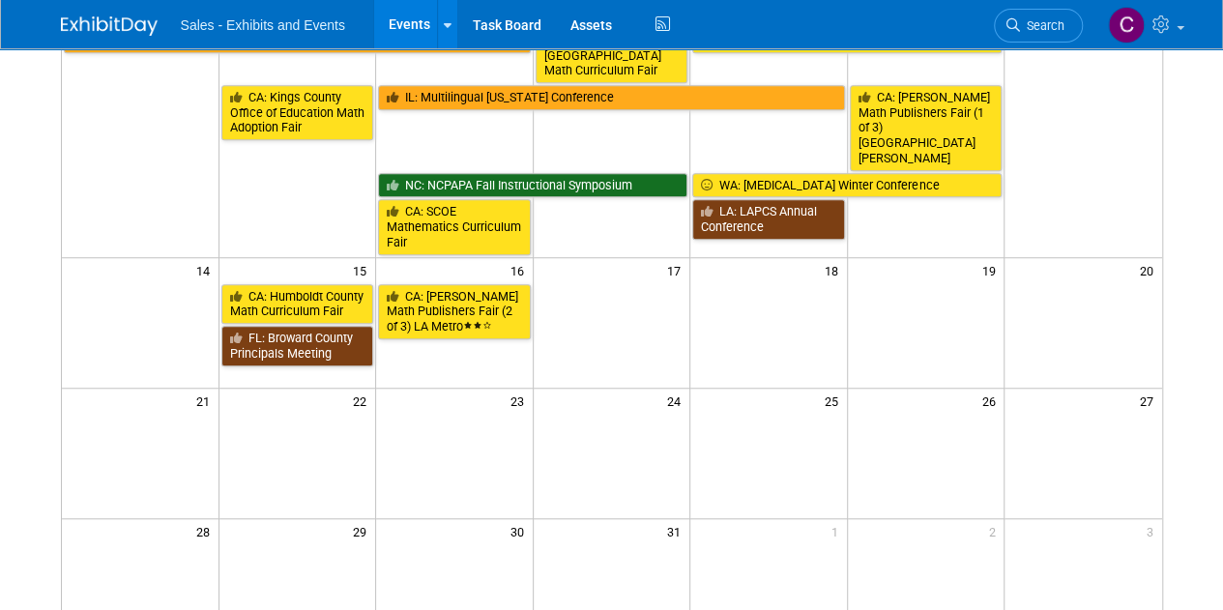
scroll to position [617, 0]
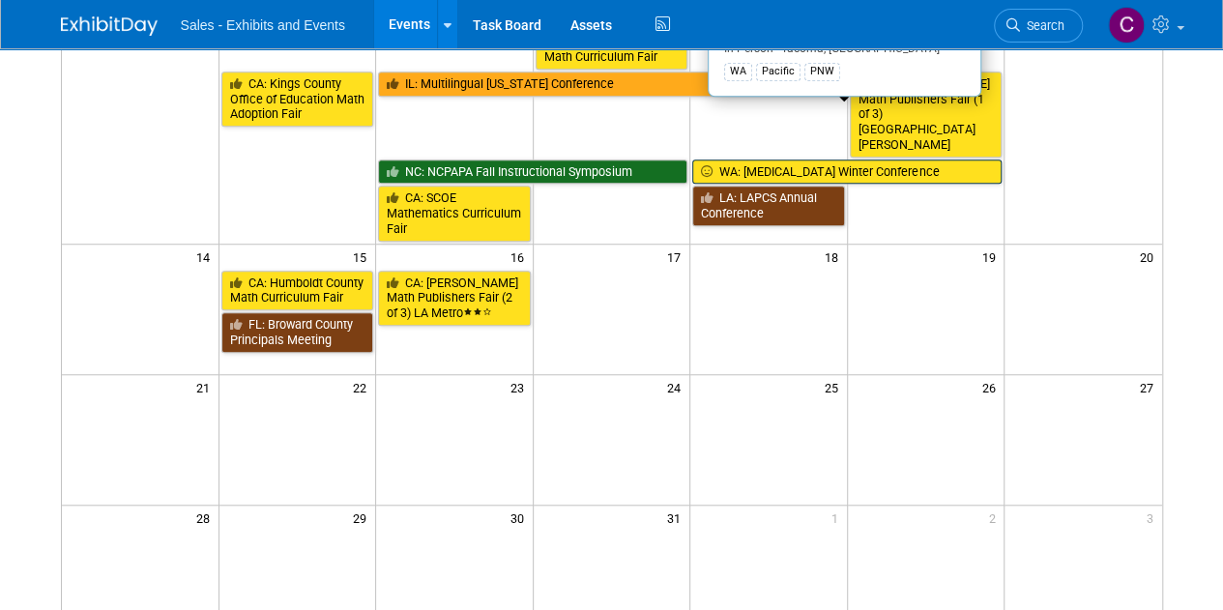
click at [771, 160] on link "WA: WERA Winter Conference" at bounding box center [846, 172] width 309 height 25
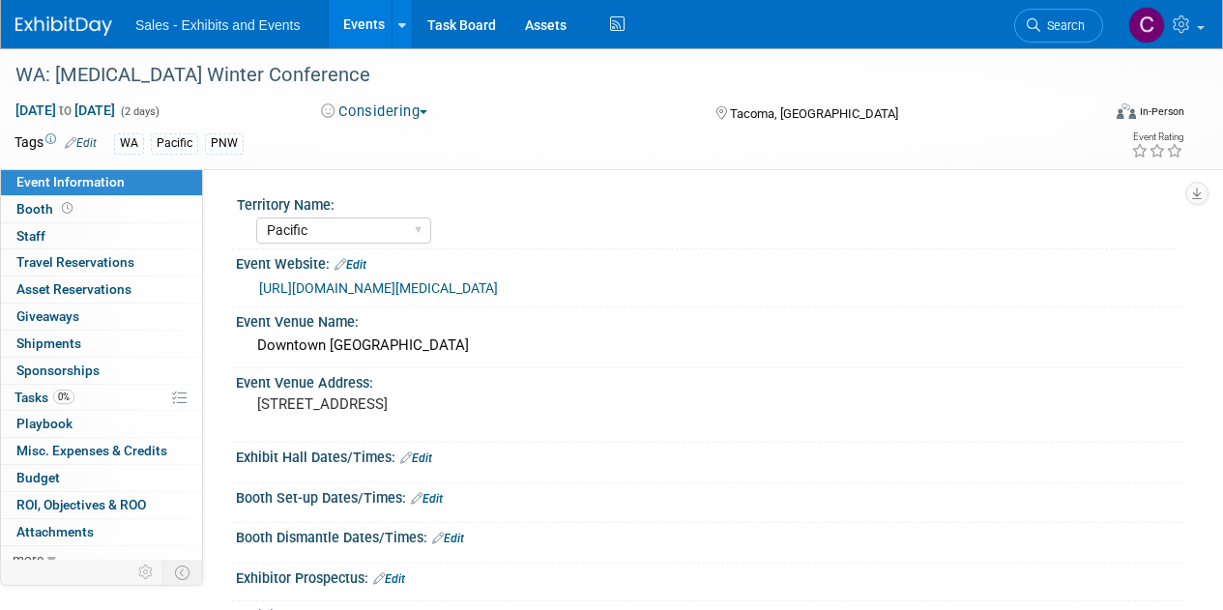
select select "Pacific"
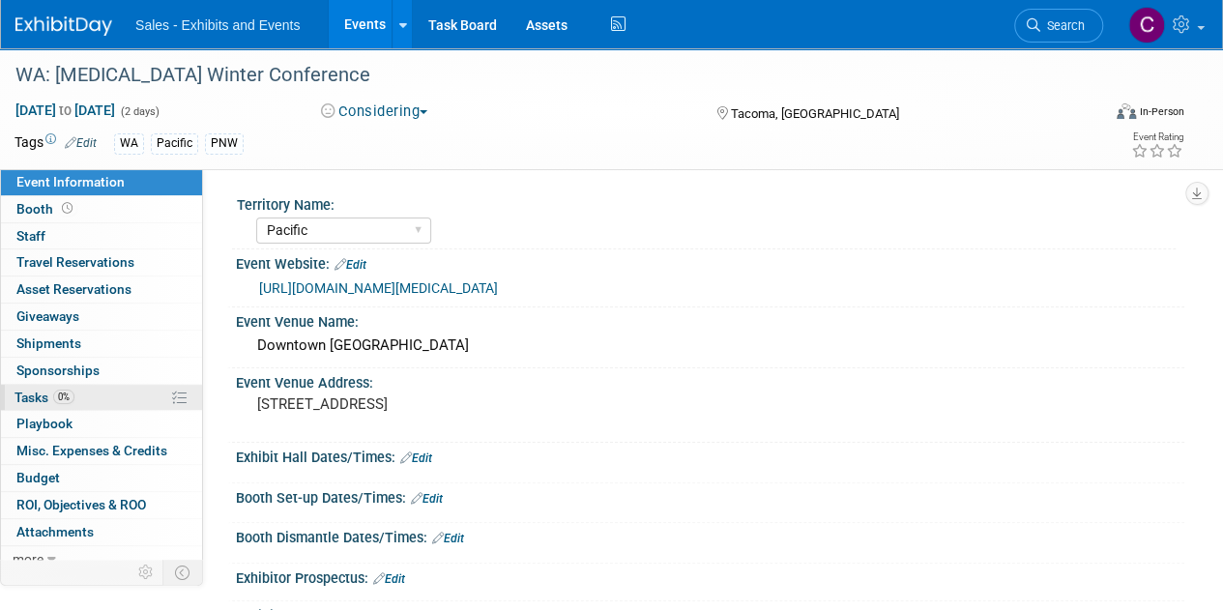
click at [33, 398] on span "Tasks 0%" at bounding box center [45, 397] width 60 height 15
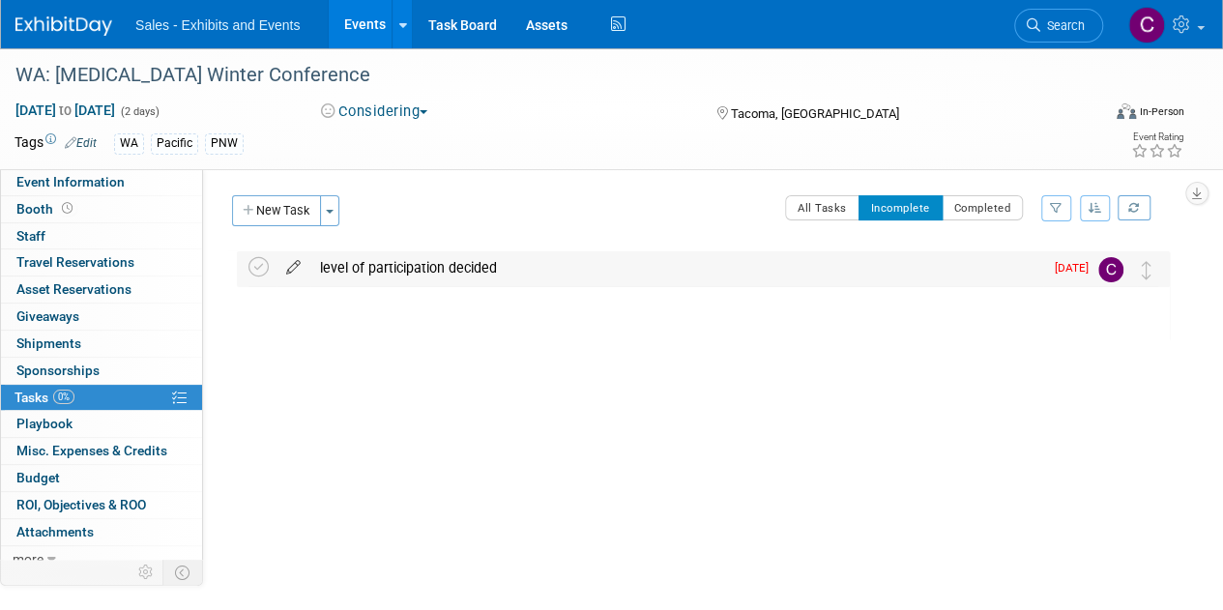
click at [294, 266] on icon at bounding box center [294, 263] width 34 height 24
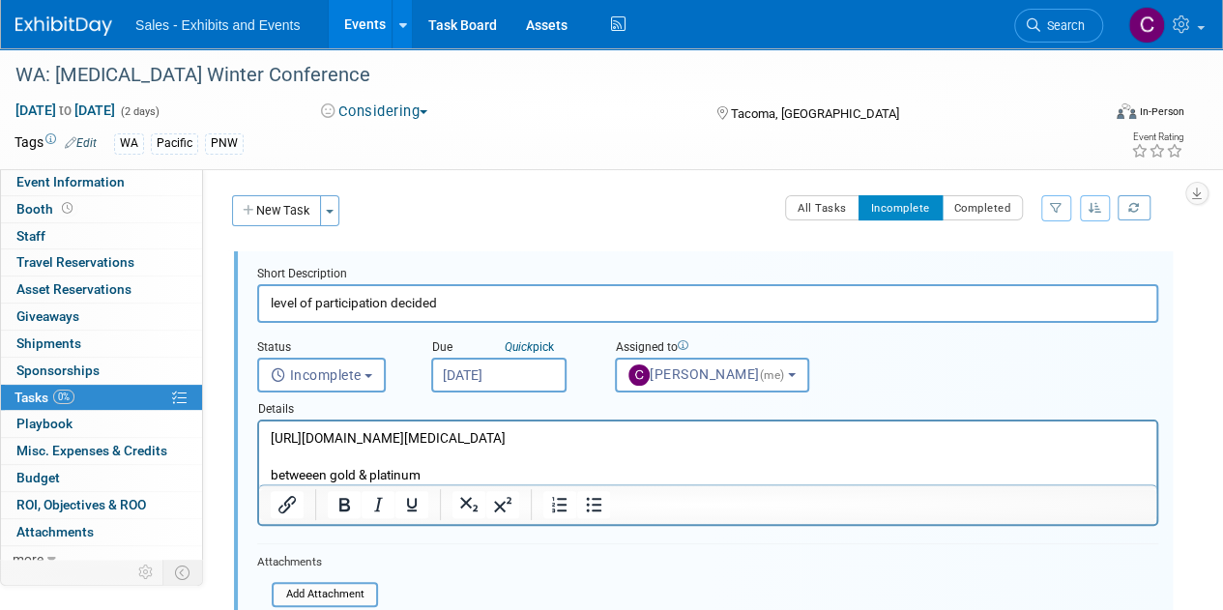
click at [530, 386] on input "Oct 13, 2025" at bounding box center [498, 375] width 135 height 35
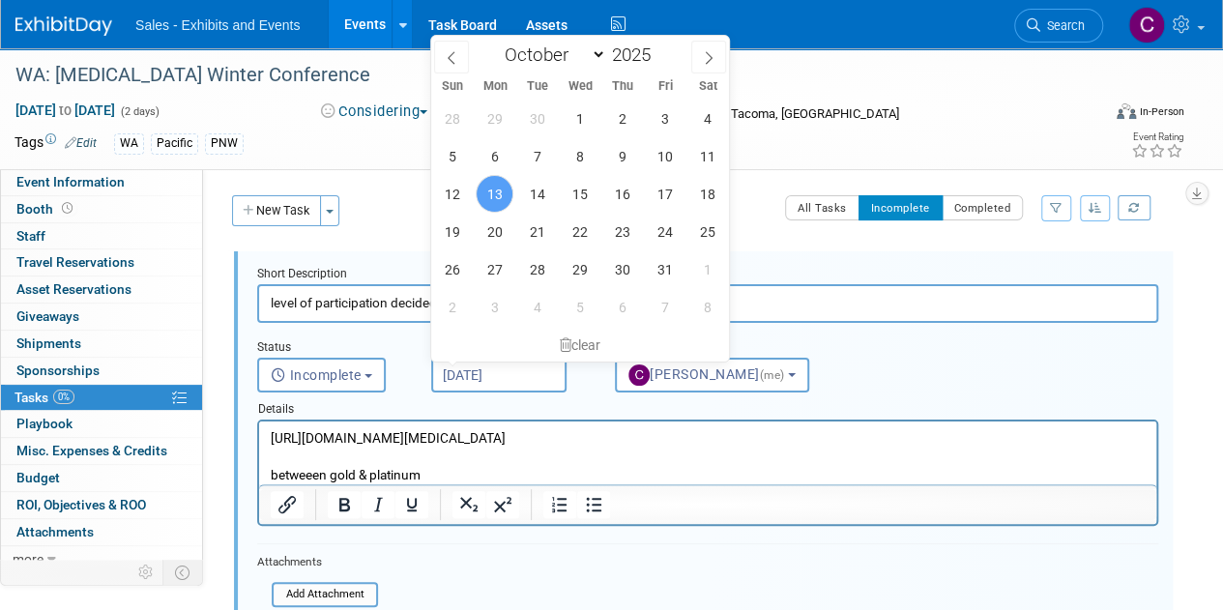
click at [687, 185] on div "28 29 30 1 2 3 4 5 6 7 8 9 10 11 12 13 14 15 16 17 18 19 20 21 22 23 24 25 26 2…" at bounding box center [580, 213] width 298 height 226
click at [666, 187] on span "17" at bounding box center [665, 194] width 38 height 38
type input "Oct 17, 2025"
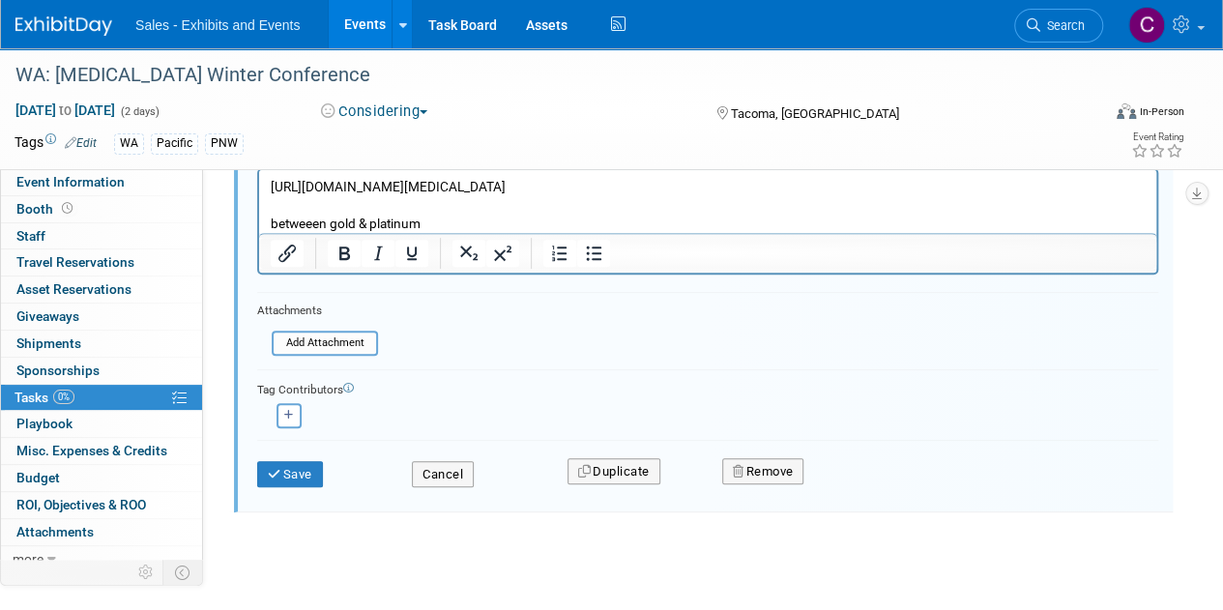
scroll to position [270, 0]
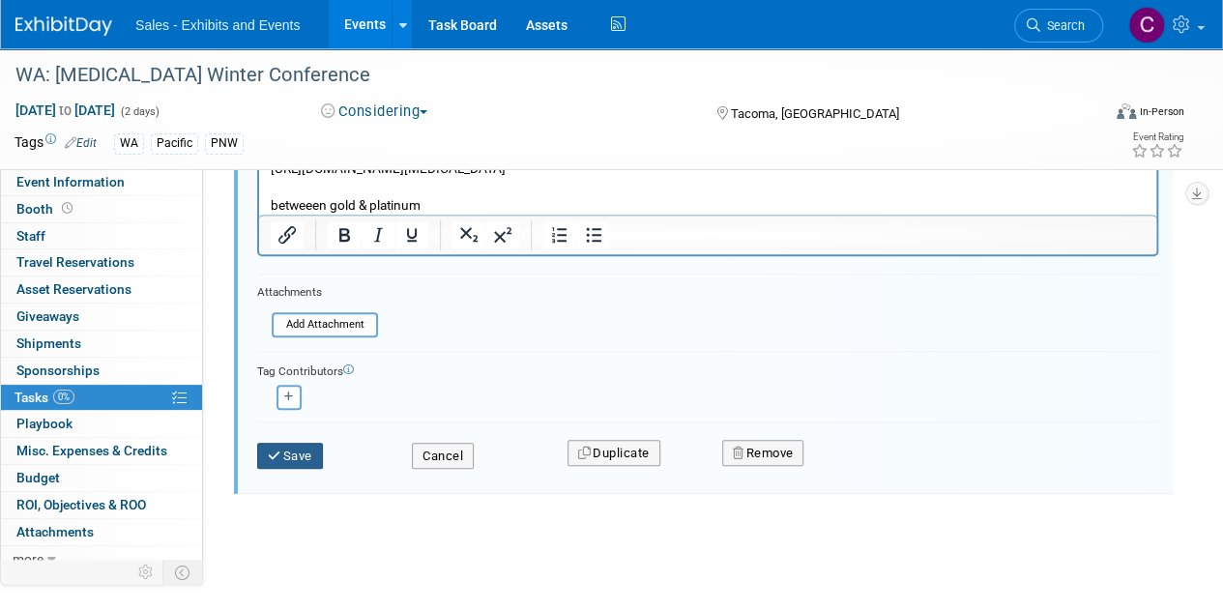
click at [291, 454] on button "Save" at bounding box center [290, 456] width 66 height 27
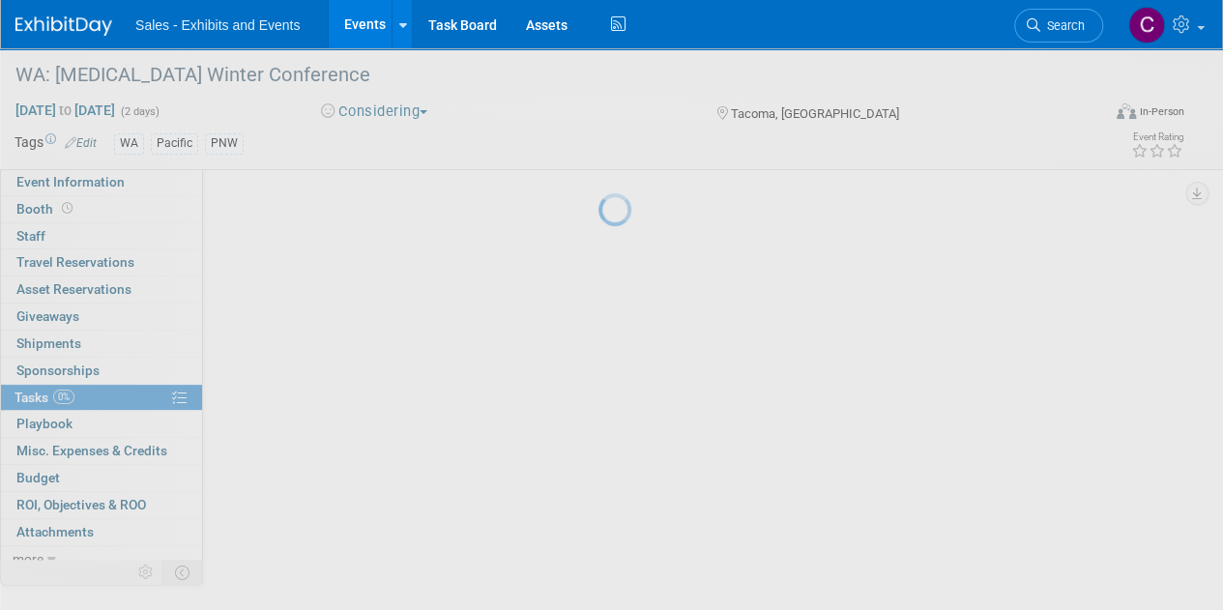
scroll to position [0, 0]
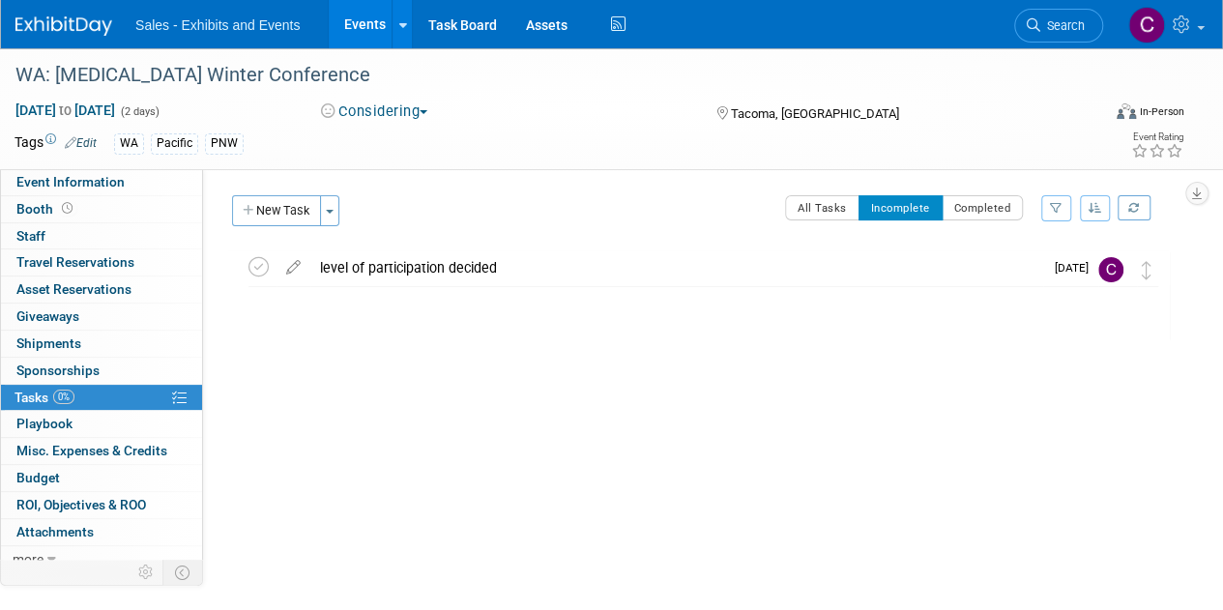
click at [359, 15] on link "Events" at bounding box center [364, 24] width 71 height 48
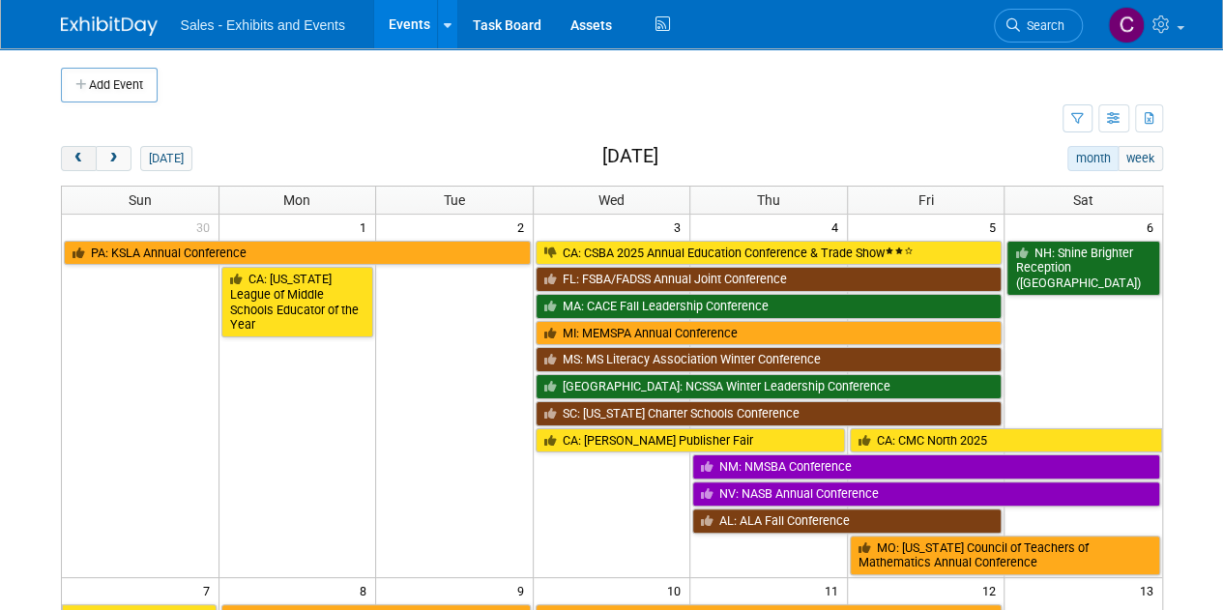
click at [77, 148] on button "prev" at bounding box center [79, 158] width 36 height 25
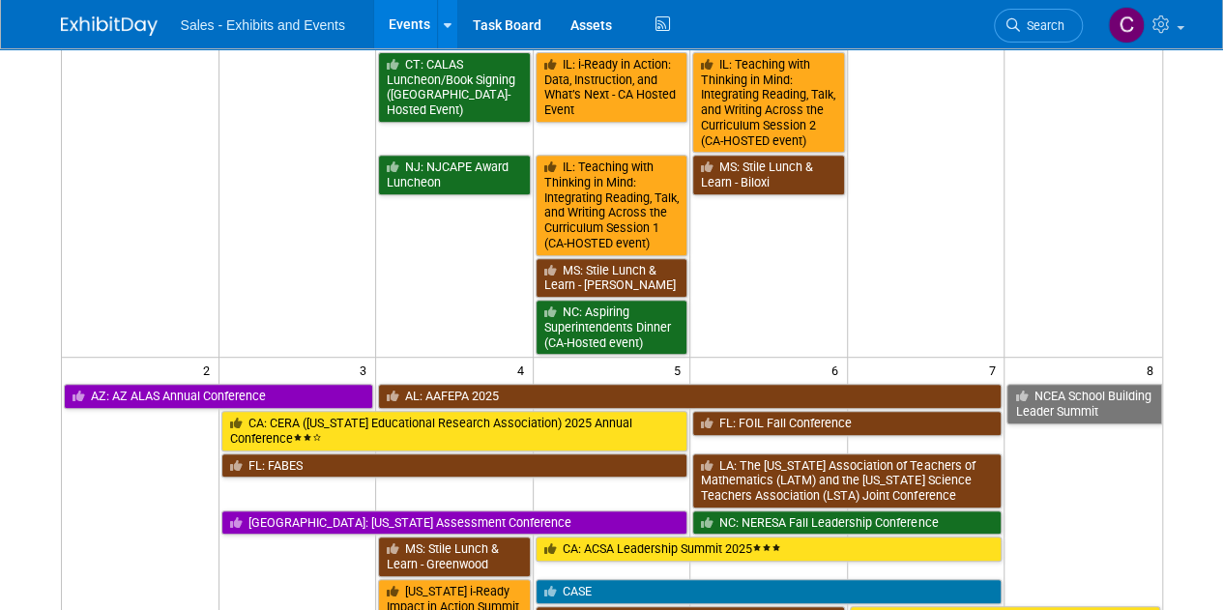
scroll to position [404, 0]
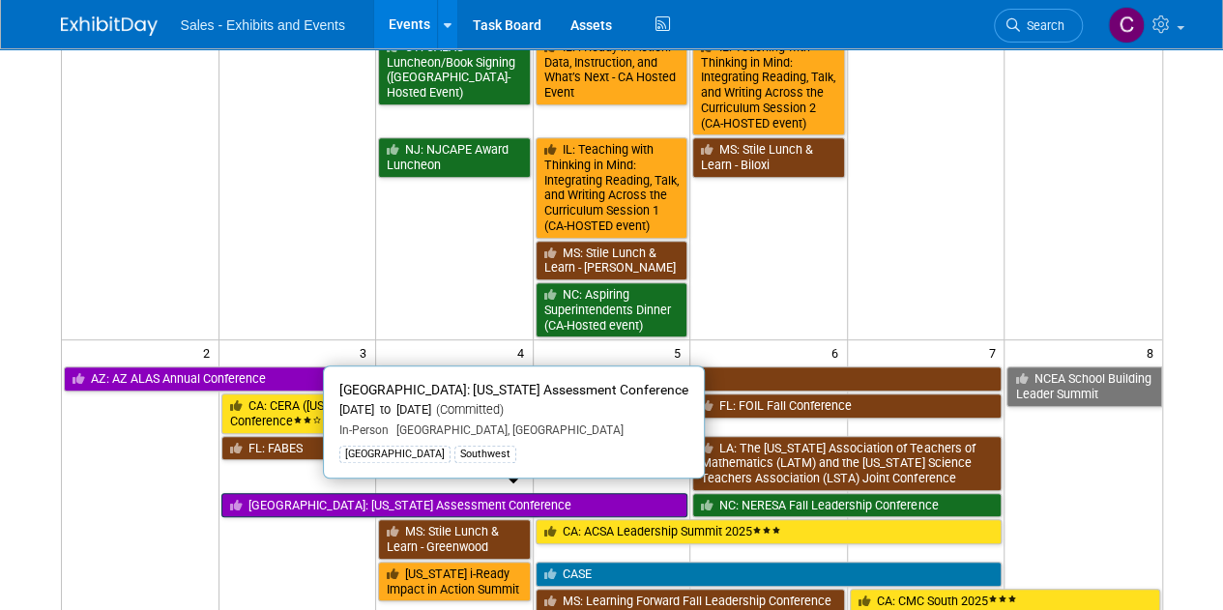
click at [309, 493] on link "[GEOGRAPHIC_DATA]: [US_STATE] Assessment Conference" at bounding box center [454, 505] width 467 height 25
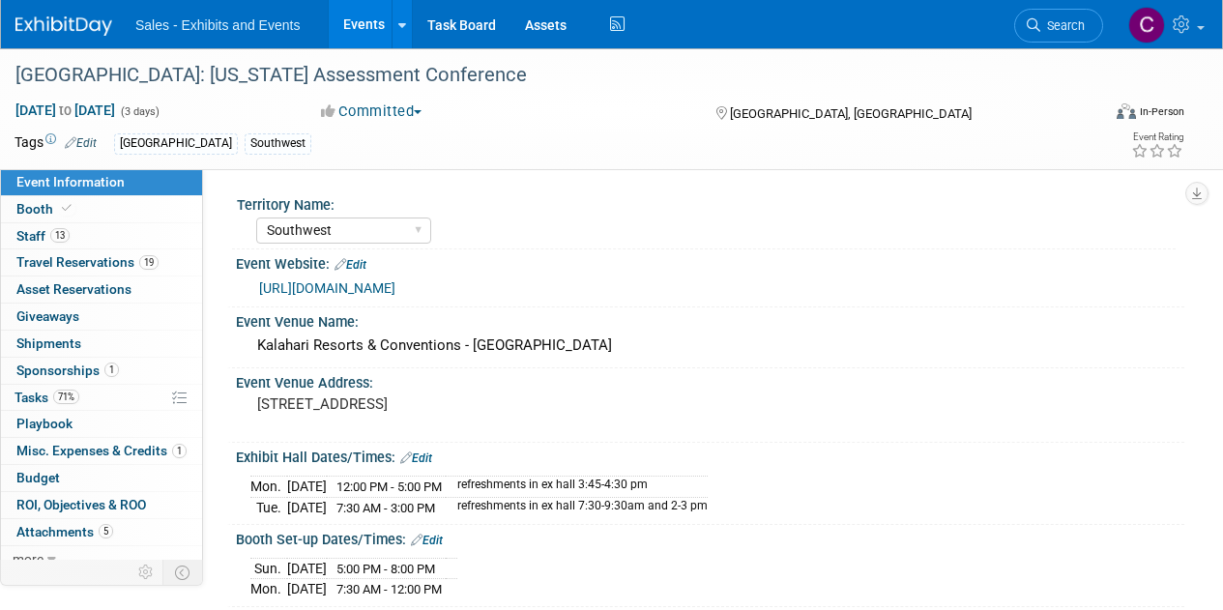
select select "Southwest"
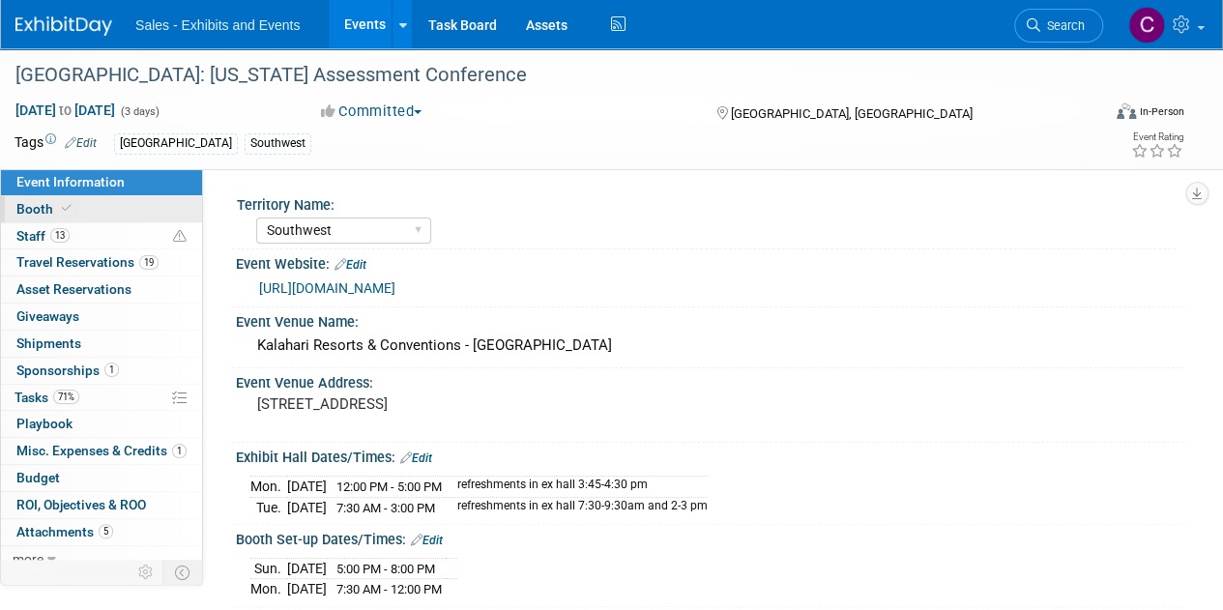
click at [34, 205] on span "Booth" at bounding box center [45, 208] width 59 height 15
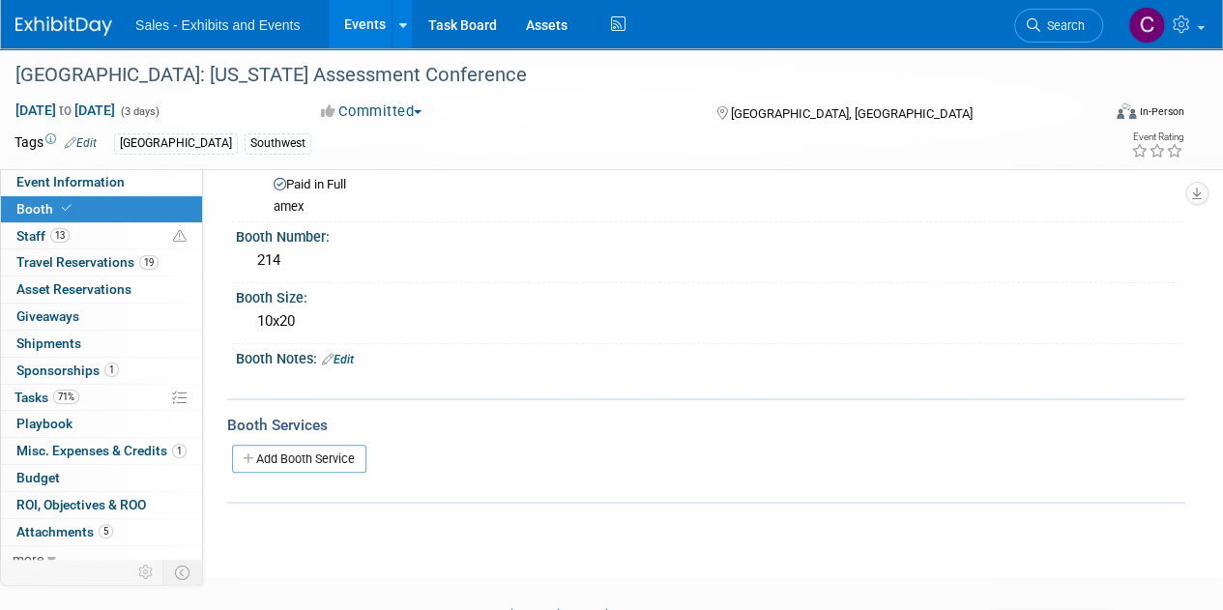
scroll to position [161, 0]
